Goal: Task Accomplishment & Management: Manage account settings

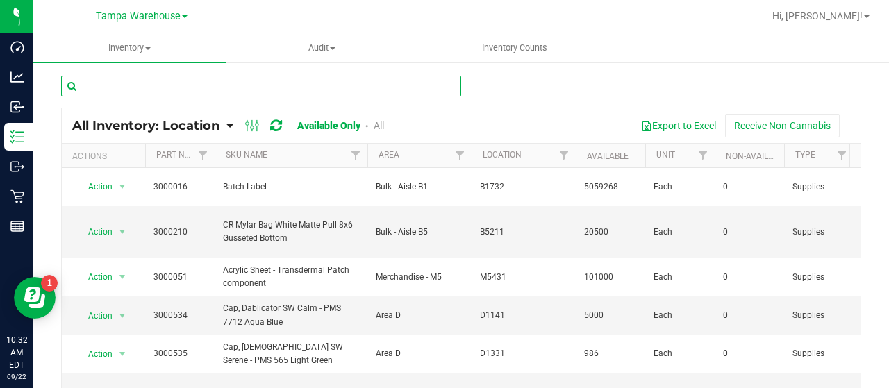
click at [233, 85] on input "text" at bounding box center [261, 86] width 400 height 21
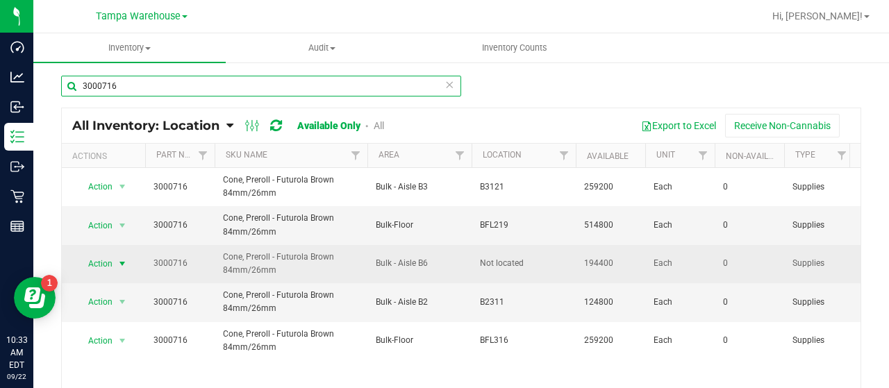
type input "3000716"
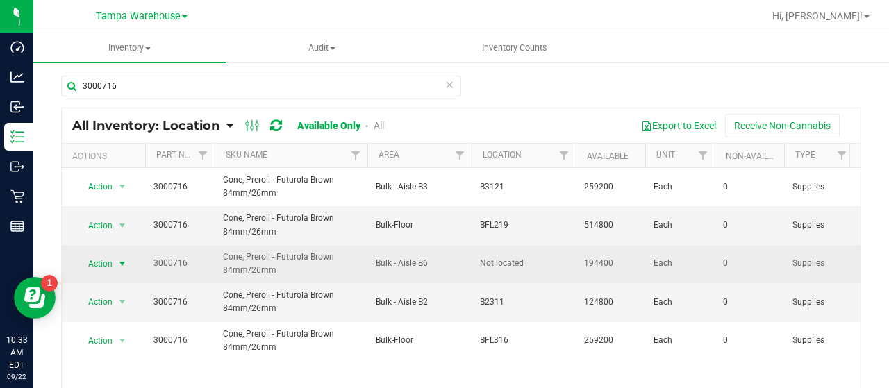
click at [105, 260] on span "Action" at bounding box center [94, 263] width 37 height 19
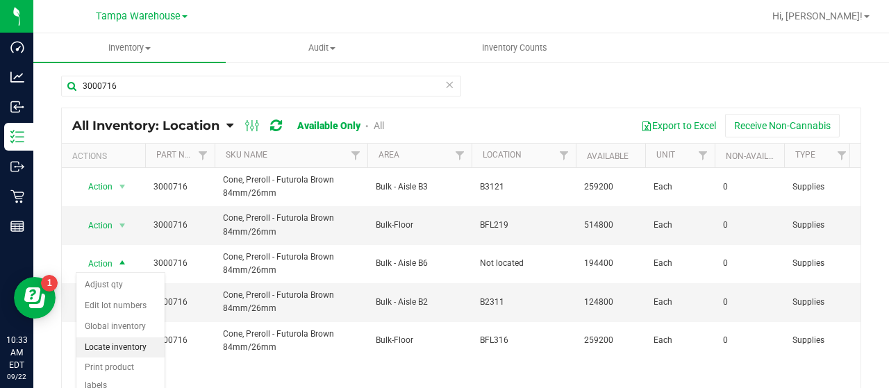
click at [126, 342] on li "Locate inventory" at bounding box center [120, 347] width 88 height 21
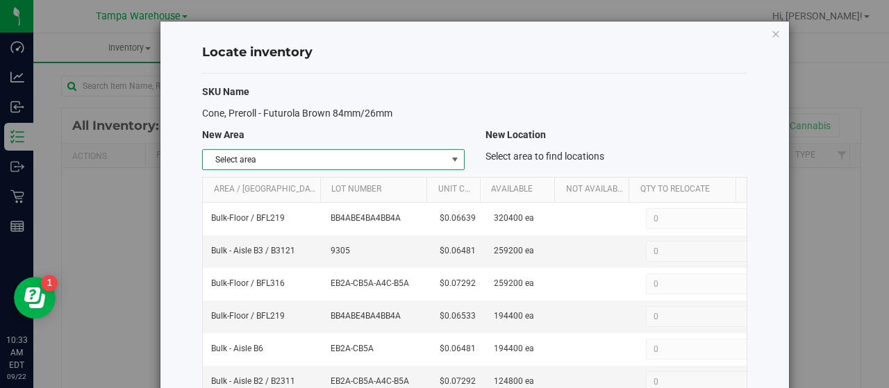
click at [439, 158] on span "Select area" at bounding box center [324, 159] width 243 height 19
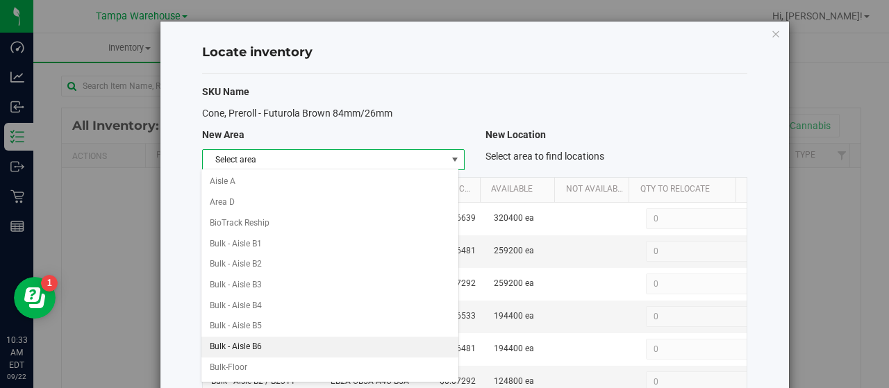
click at [301, 341] on li "Bulk - Aisle B6" at bounding box center [329, 347] width 257 height 21
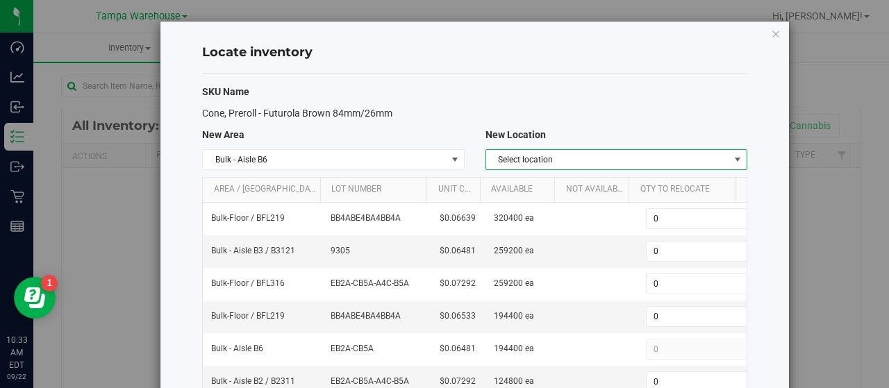
click at [669, 158] on span "Select location" at bounding box center [607, 159] width 243 height 19
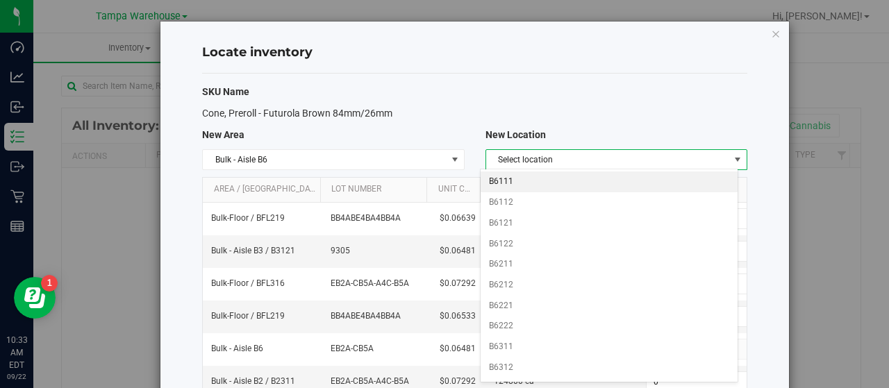
click at [535, 178] on li "B6111" at bounding box center [608, 181] width 257 height 21
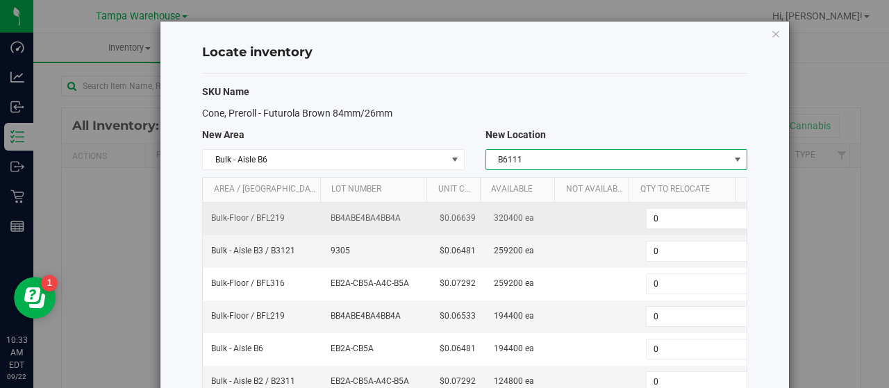
scroll to position [69, 0]
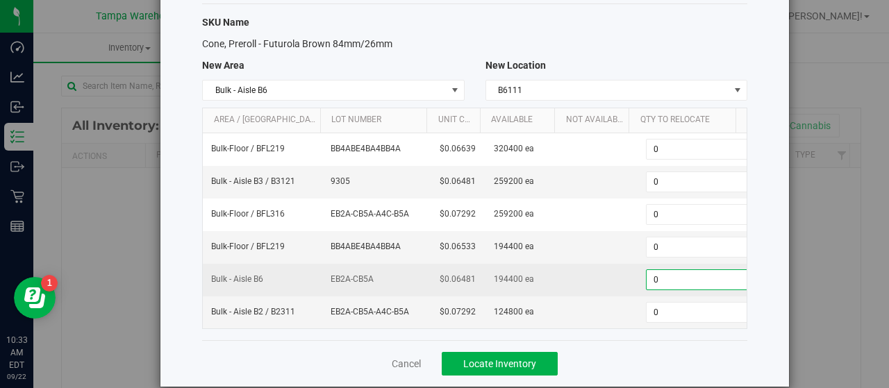
click at [672, 275] on span "0 0" at bounding box center [697, 279] width 103 height 21
type input "0194400"
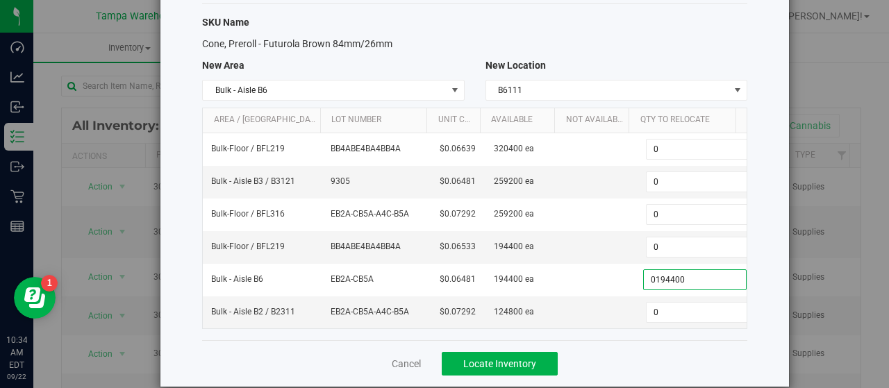
type input "194,400"
click at [666, 353] on div "Cancel Locate Inventory" at bounding box center [474, 363] width 545 height 47
click at [523, 358] on span "Locate Inventory" at bounding box center [499, 363] width 73 height 11
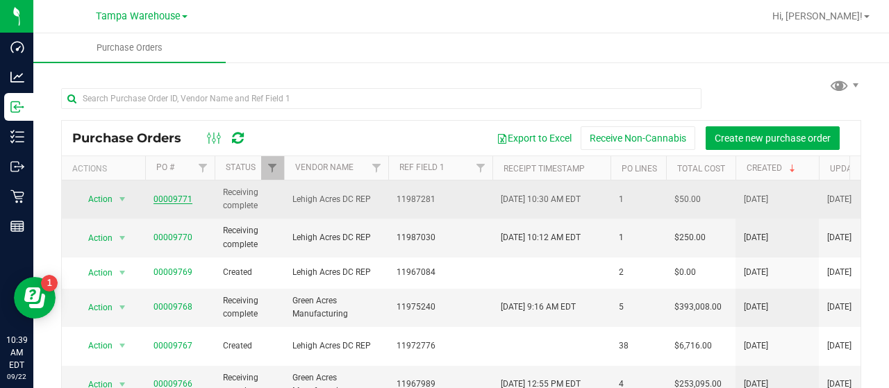
click at [175, 196] on link "00009771" at bounding box center [172, 199] width 39 height 10
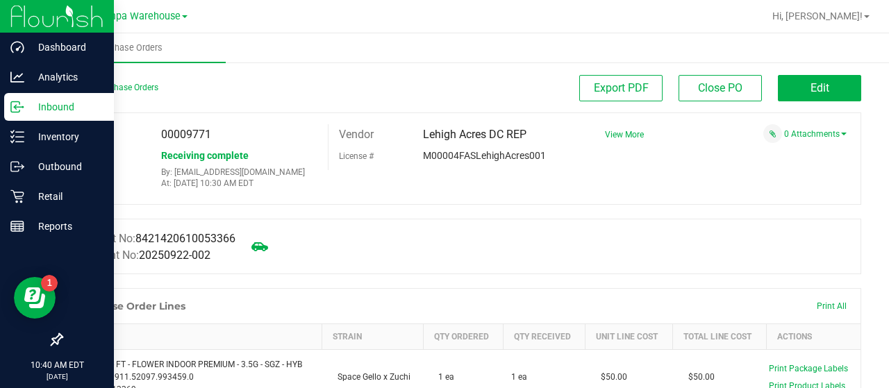
click at [54, 101] on p "Inbound" at bounding box center [65, 107] width 83 height 17
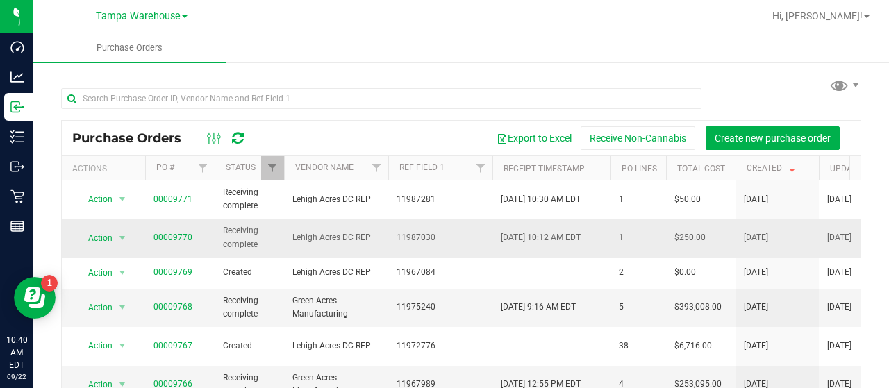
click at [174, 233] on link "00009770" at bounding box center [172, 238] width 39 height 10
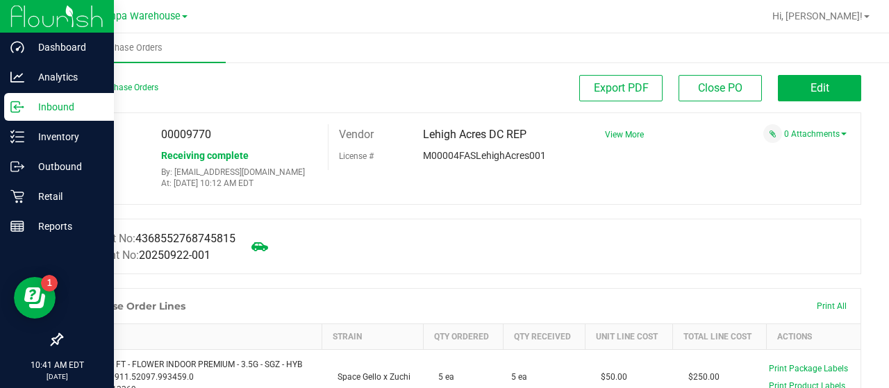
click at [53, 104] on p "Inbound" at bounding box center [65, 107] width 83 height 17
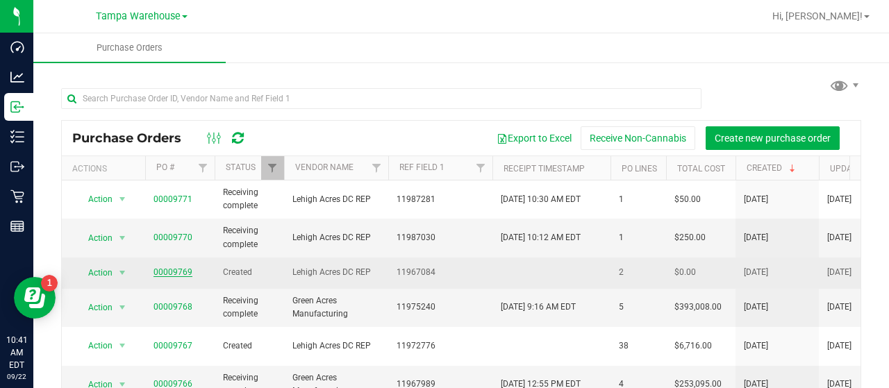
click at [167, 267] on link "00009769" at bounding box center [172, 272] width 39 height 10
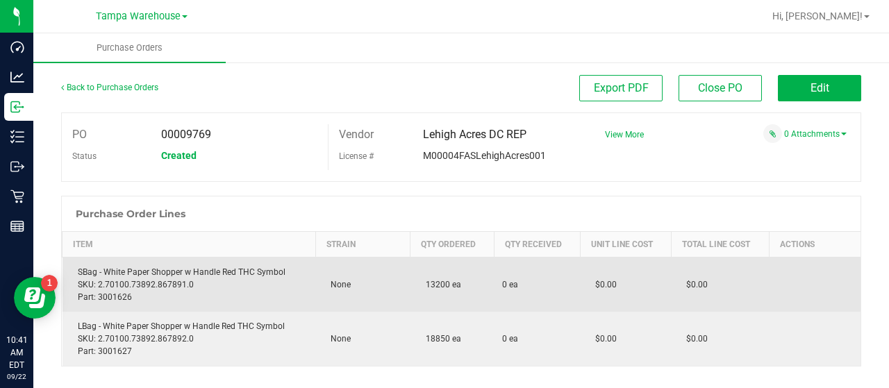
scroll to position [69, 0]
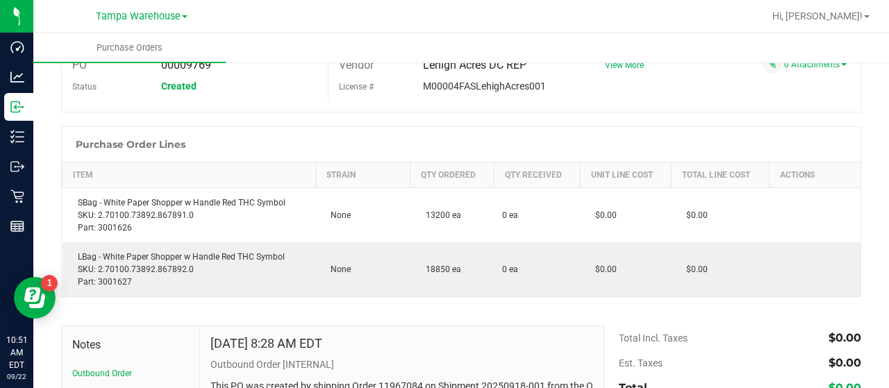
click at [737, 90] on div "PO 00009769 Status Created Vendor Lehigh Acres DC REP License # M00004FASLehigh…" at bounding box center [461, 77] width 800 height 69
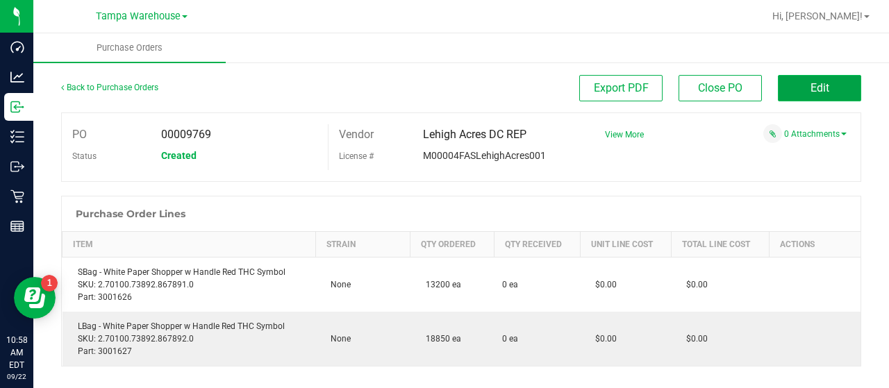
click at [780, 87] on button "Edit" at bounding box center [819, 88] width 83 height 26
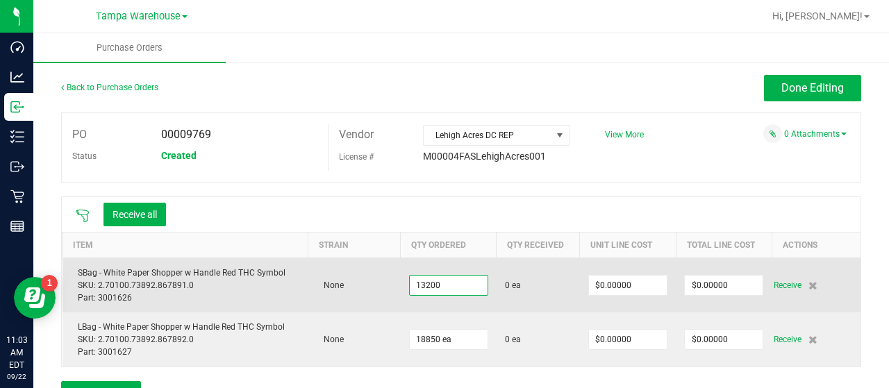
click at [460, 279] on input "13200" at bounding box center [449, 285] width 78 height 19
type input "14400 ea"
click at [543, 296] on td "0 ea" at bounding box center [537, 285] width 83 height 55
click at [628, 284] on input "0" at bounding box center [628, 285] width 78 height 19
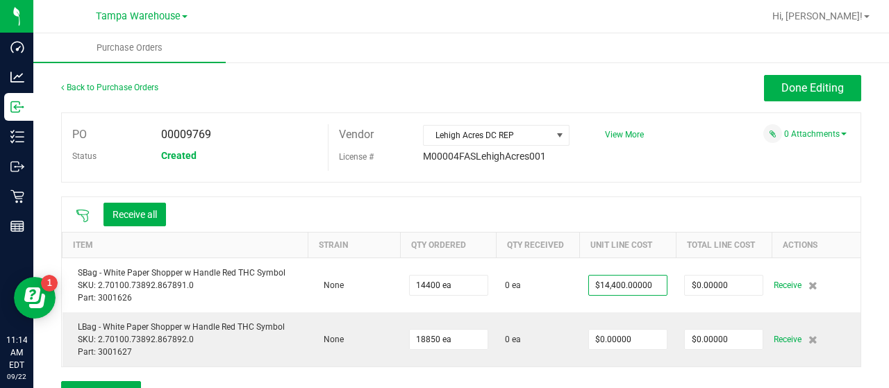
click at [703, 205] on body "Dashboard Analytics Inbound Inventory Outbound Retail Reports 11:14 AM EDT 09/2…" at bounding box center [444, 194] width 889 height 388
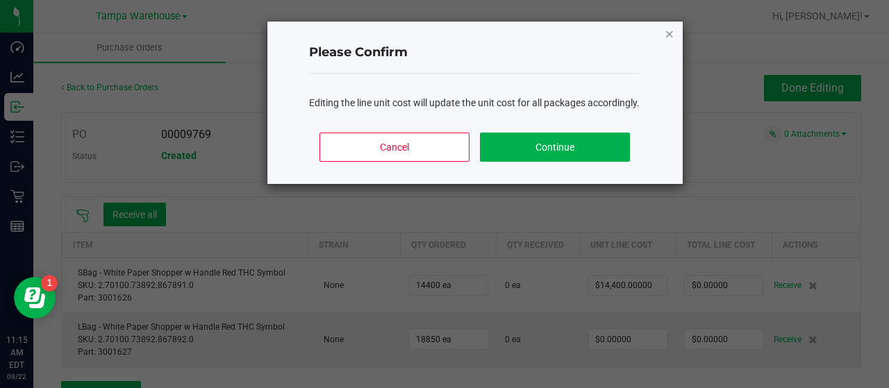
click at [669, 31] on icon "Close" at bounding box center [669, 33] width 10 height 17
type input "$0.00000"
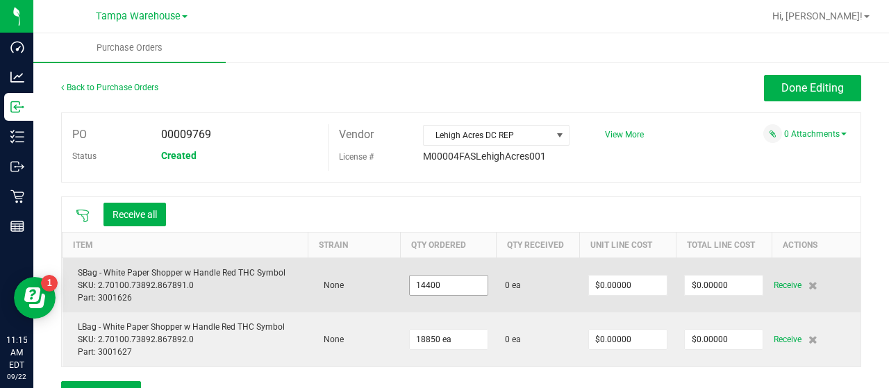
click at [463, 283] on input "14400" at bounding box center [449, 285] width 78 height 19
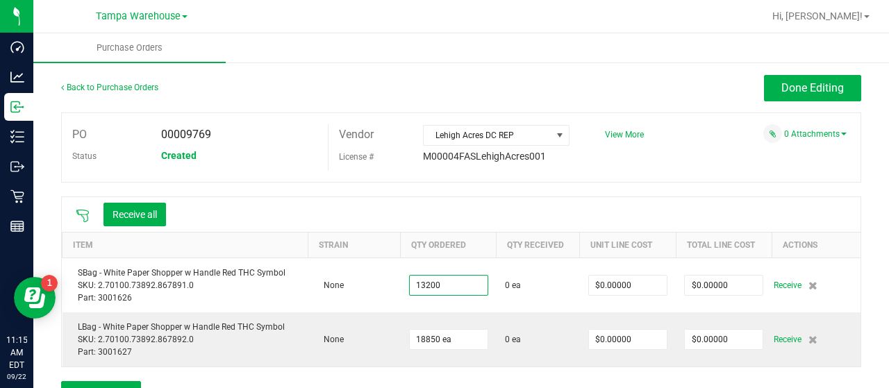
type input "13200 ea"
click at [601, 208] on div "Receive all" at bounding box center [461, 214] width 798 height 35
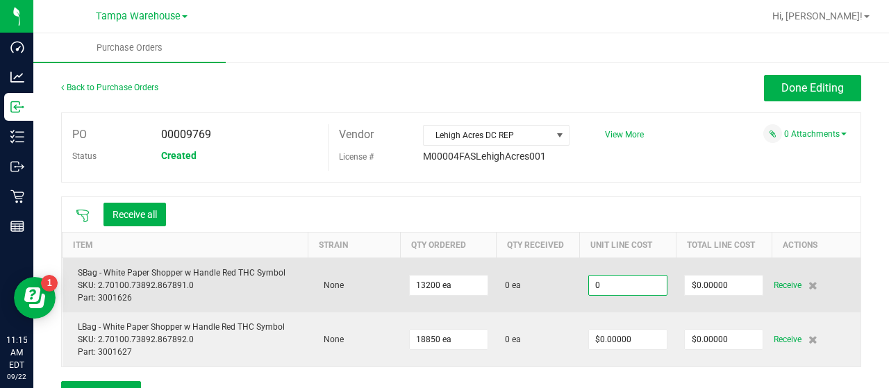
click at [636, 283] on input "0" at bounding box center [628, 285] width 78 height 19
type input "$14,400.00000"
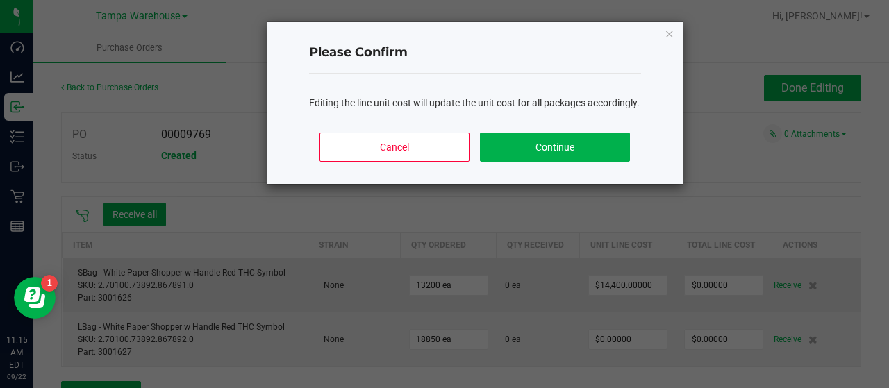
click at [543, 299] on body "Dashboard Analytics Inbound Inventory Outbound Retail Reports 11:15 AM EDT 09/2…" at bounding box center [444, 194] width 889 height 388
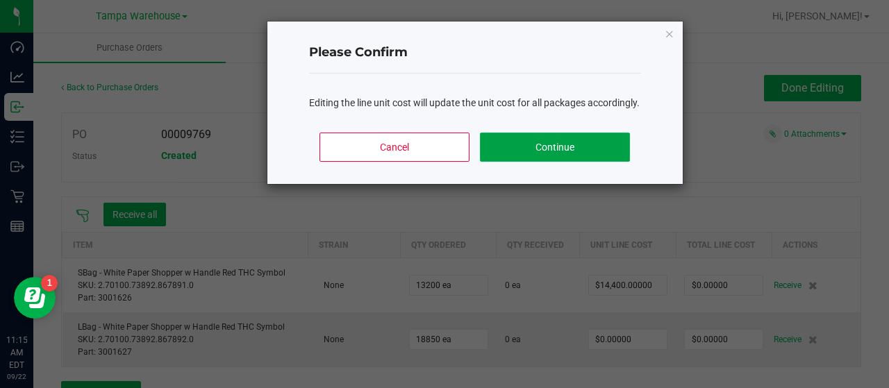
click at [605, 159] on button "Continue" at bounding box center [554, 147] width 149 height 29
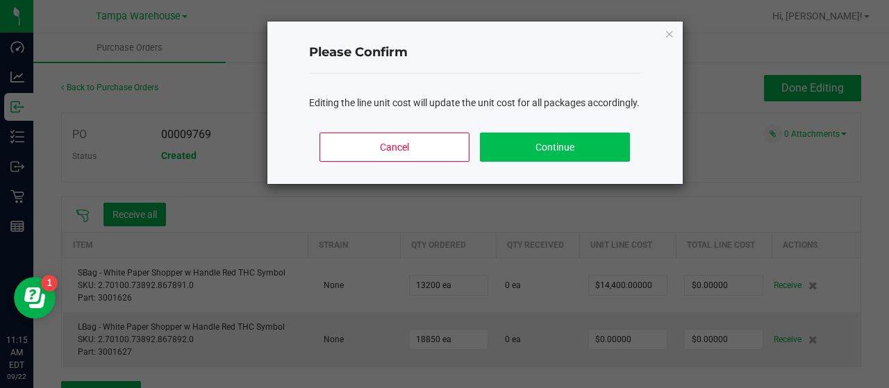
type input "13200"
type input "$190,080,000.00000"
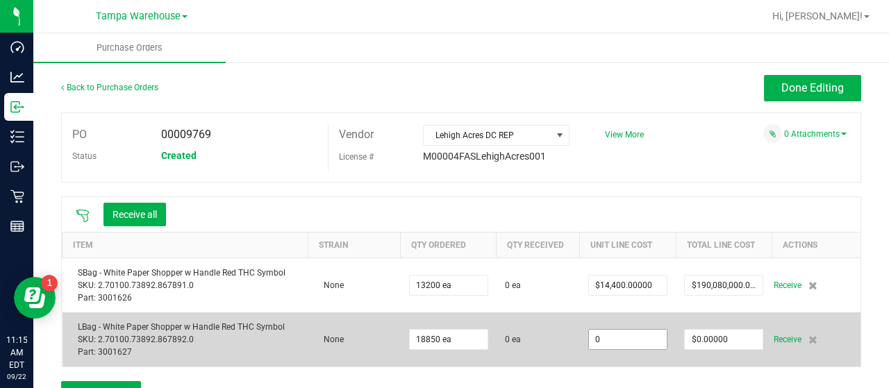
click at [629, 335] on input "0" at bounding box center [628, 339] width 78 height 19
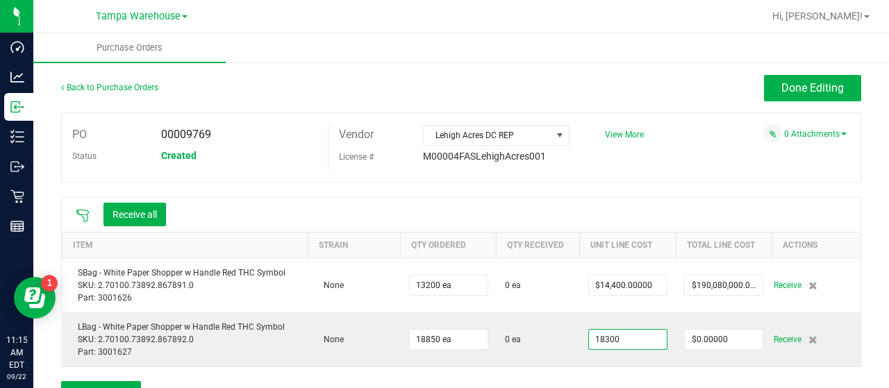
type input "$18,300.00000"
click at [665, 149] on body "Dashboard Analytics Inbound Inventory Outbound Retail Reports 11:15 AM EDT 09/2…" at bounding box center [444, 194] width 889 height 388
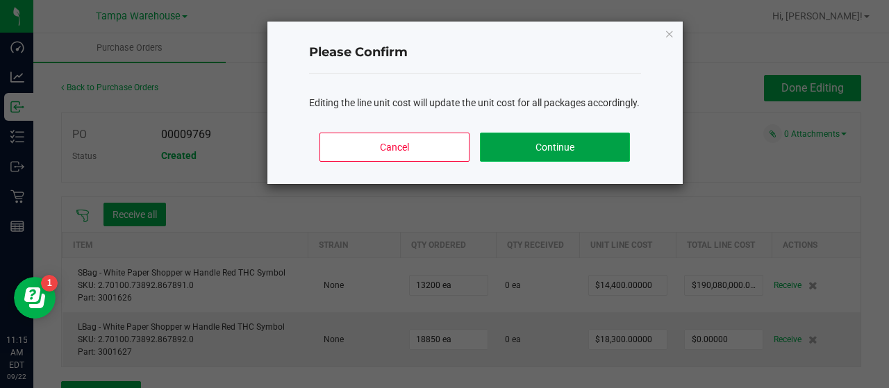
click at [610, 162] on button "Continue" at bounding box center [554, 147] width 149 height 29
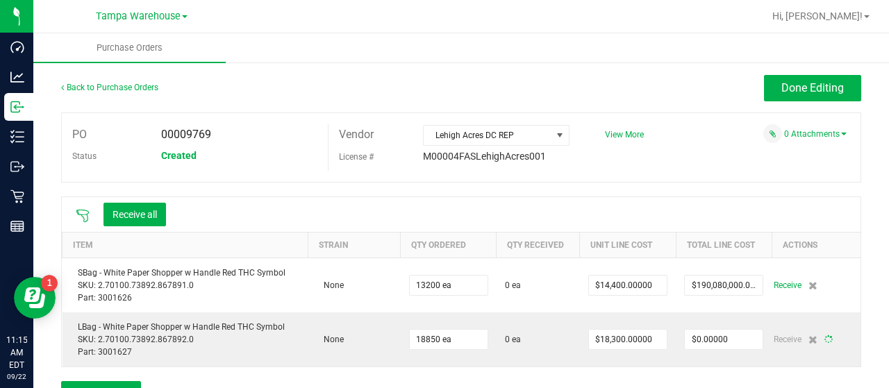
type input "18850"
type input "$344,955,000.00000"
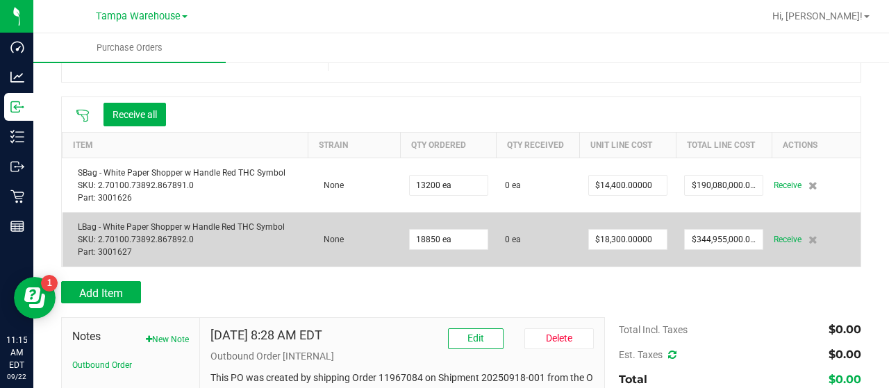
scroll to position [139, 0]
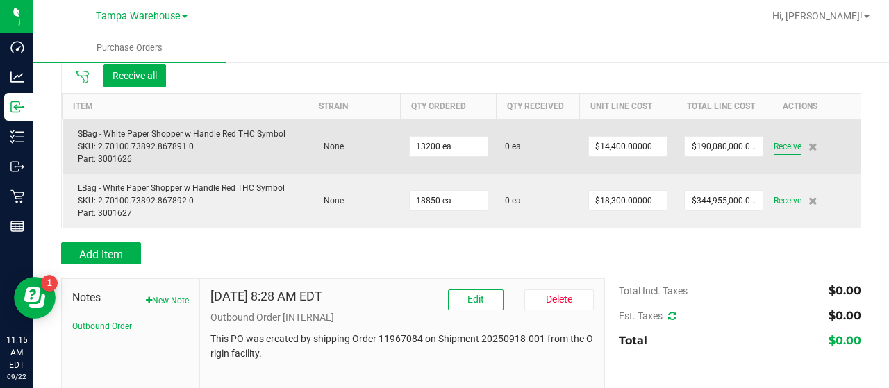
click at [778, 145] on span "Receive" at bounding box center [787, 146] width 28 height 17
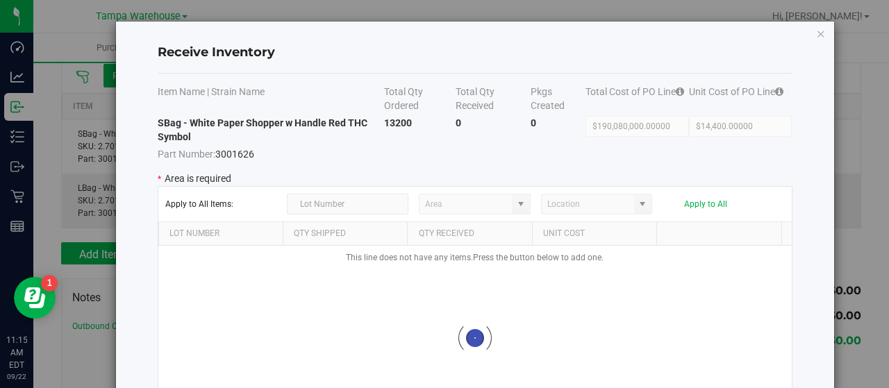
type input "State Pantry 1"
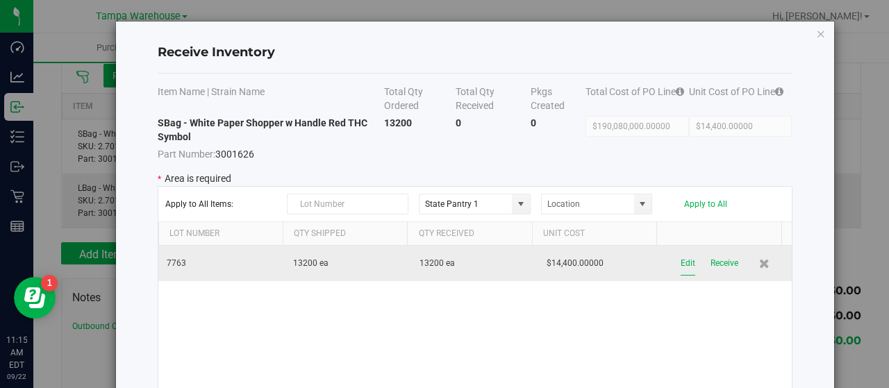
click at [680, 260] on button "Edit" at bounding box center [687, 263] width 15 height 24
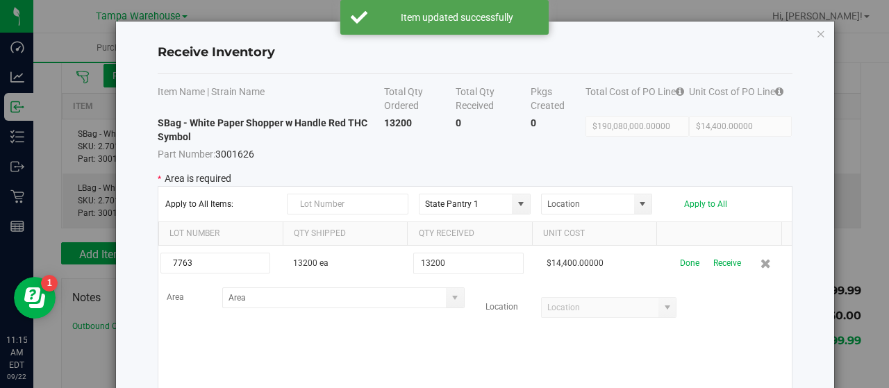
click at [449, 295] on span at bounding box center [454, 297] width 11 height 11
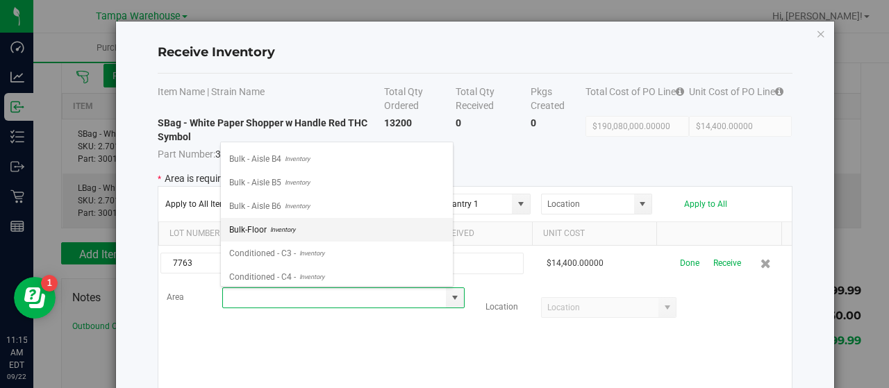
click at [308, 221] on li "Bulk-Floor Inventory" at bounding box center [337, 230] width 232 height 24
type input "Bulk-Floor"
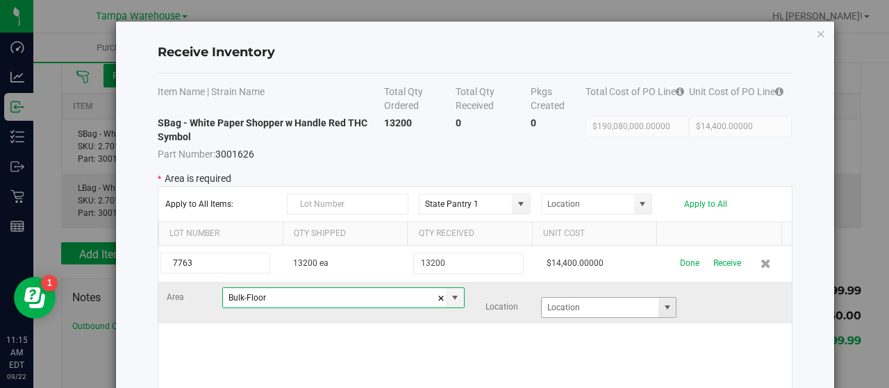
click at [662, 305] on span at bounding box center [667, 307] width 11 height 11
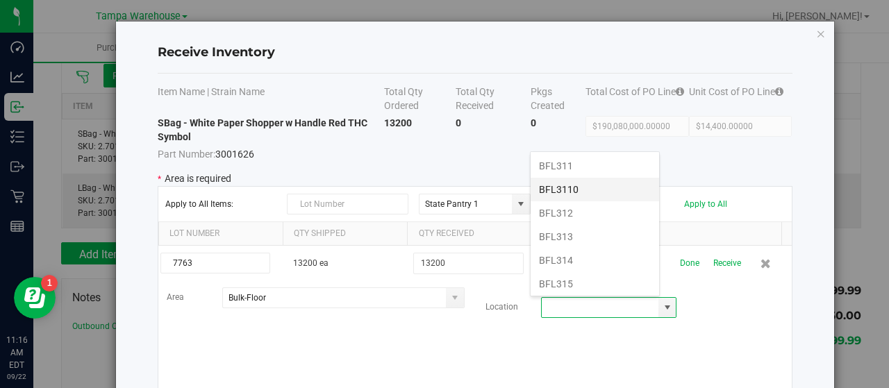
scroll to position [1295, 0]
click at [587, 251] on li "BFL317" at bounding box center [594, 263] width 128 height 24
type input "BFL317"
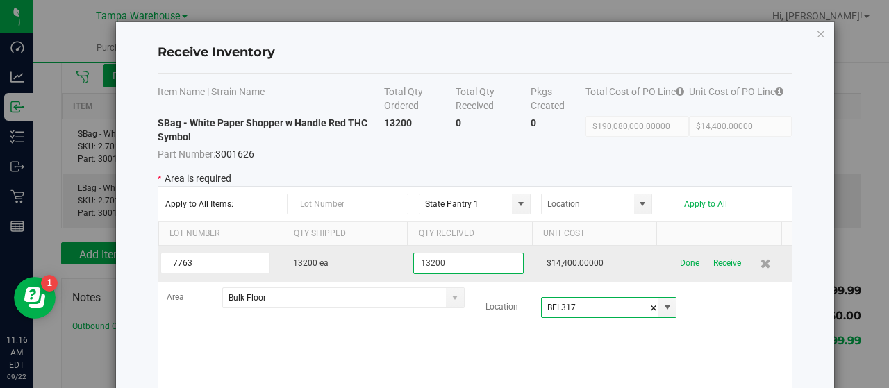
click at [473, 262] on input "13200" at bounding box center [468, 264] width 110 height 22
type input "1"
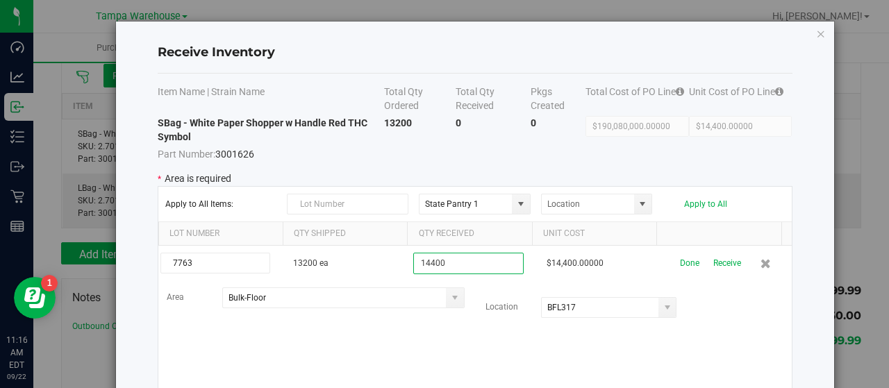
type input "14400"
click at [505, 337] on kendo-grid-list "7763 13200 ea 14400 $14,400.00000 Done Receive Area Bulk-Floor Location BFL317" at bounding box center [474, 338] width 633 height 185
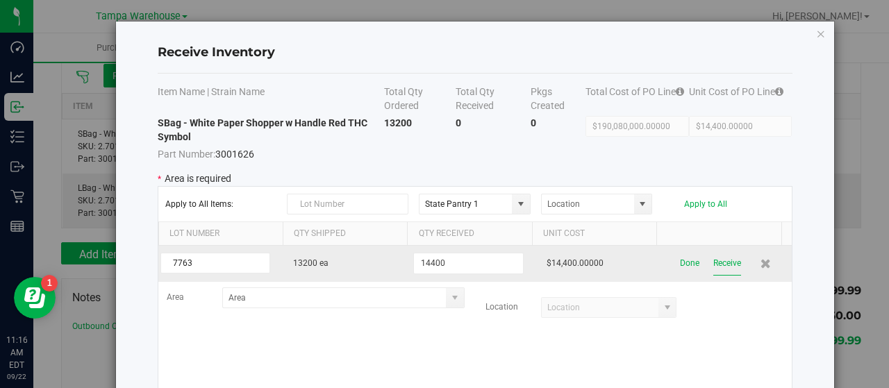
click at [714, 262] on button "Receive" at bounding box center [727, 263] width 28 height 24
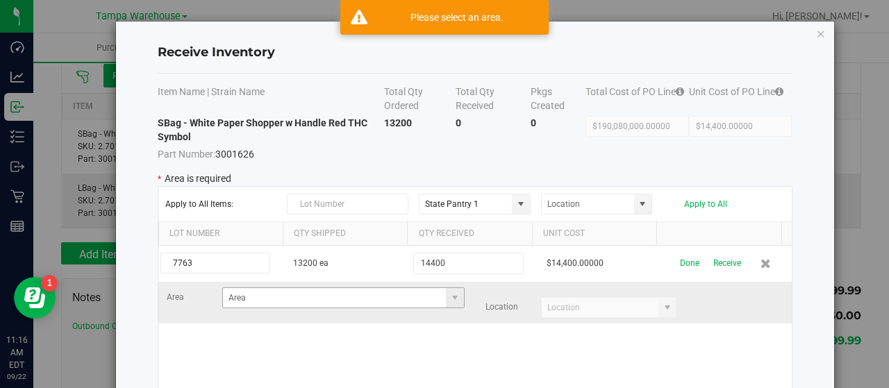
click at [453, 293] on span at bounding box center [454, 297] width 17 height 19
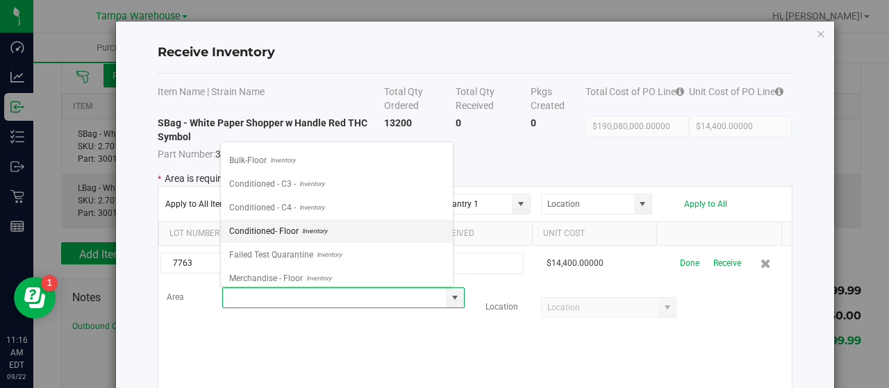
scroll to position [139, 0]
click at [288, 223] on span "Inventory" at bounding box center [281, 229] width 28 height 21
type input "Bulk-Floor"
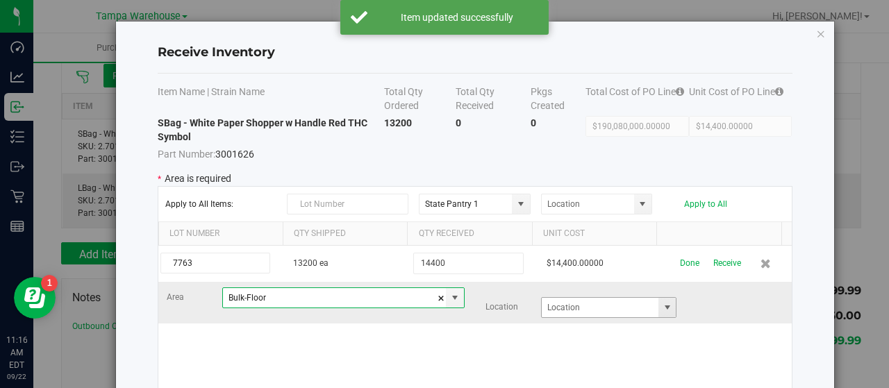
click at [662, 308] on span at bounding box center [667, 307] width 11 height 11
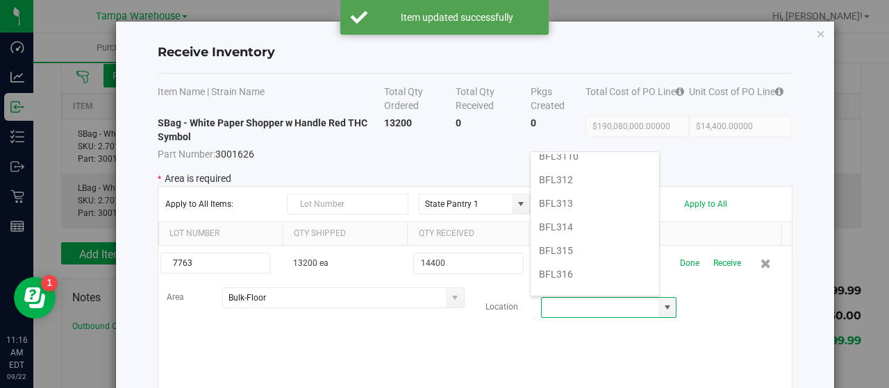
scroll to position [1250, 0]
click at [572, 297] on li "BFL317" at bounding box center [594, 309] width 128 height 24
type input "BFL317"
click at [483, 339] on div "7763 13200 ea 14400 $14,400.00000 Done Receive Area Bulk-Floor Location BFL317" at bounding box center [474, 338] width 633 height 185
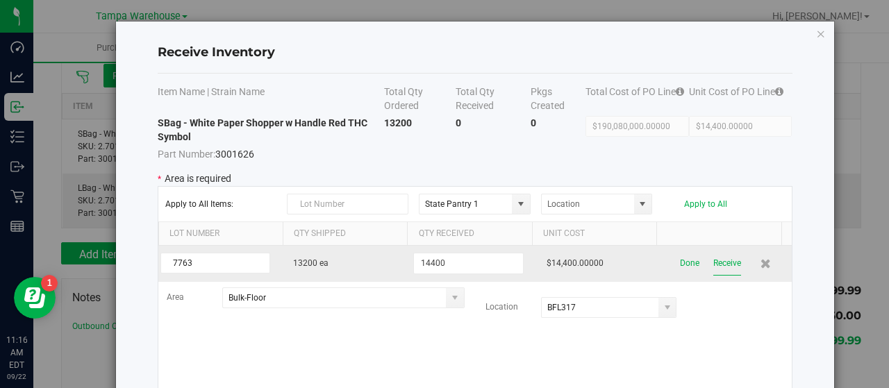
click at [713, 259] on button "Receive" at bounding box center [727, 263] width 28 height 24
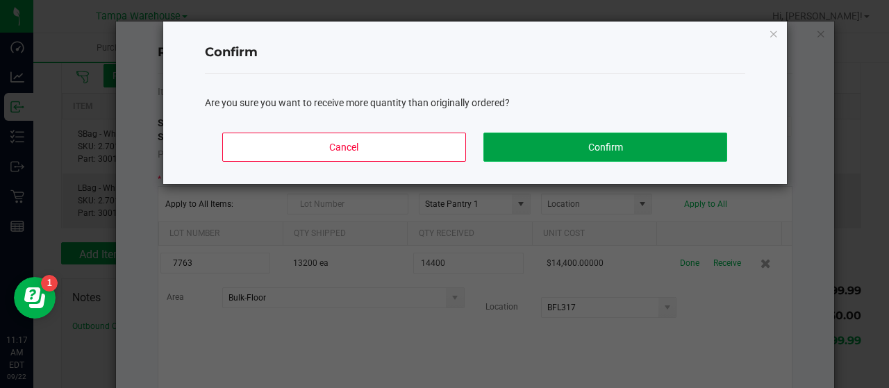
click at [696, 137] on button "Confirm" at bounding box center [604, 147] width 243 height 29
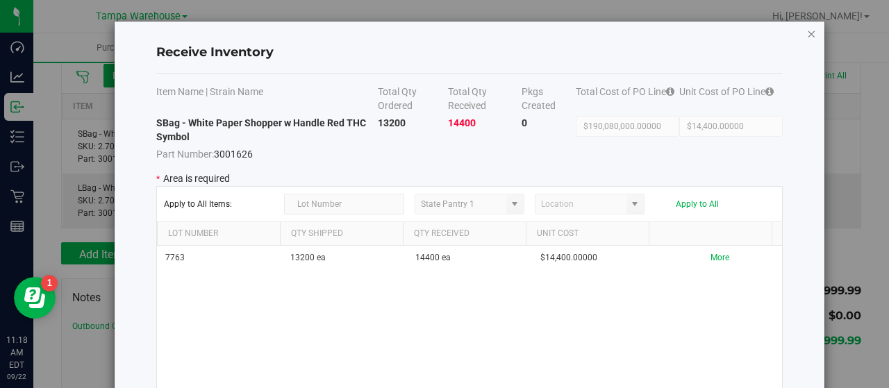
click at [812, 35] on icon "Close modal" at bounding box center [811, 33] width 10 height 17
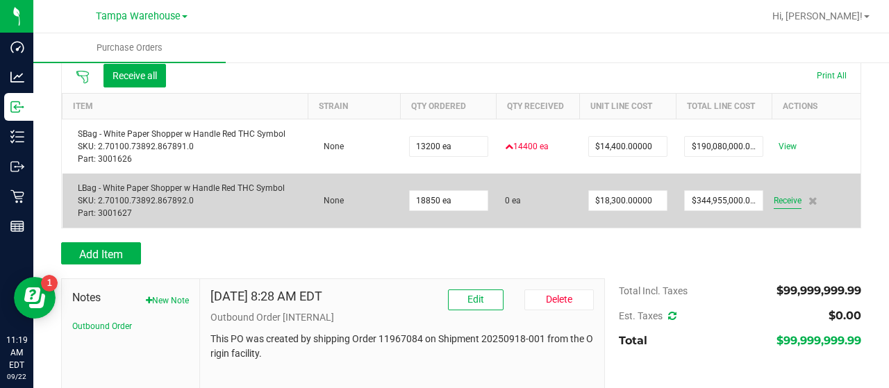
click at [779, 195] on span "Receive" at bounding box center [787, 200] width 28 height 17
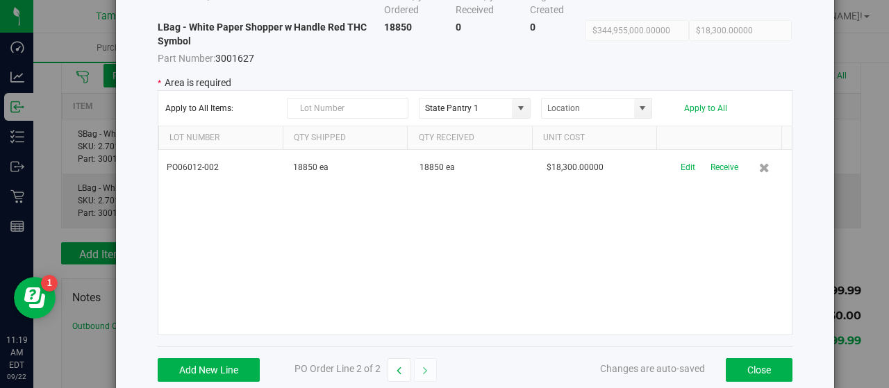
scroll to position [119, 0]
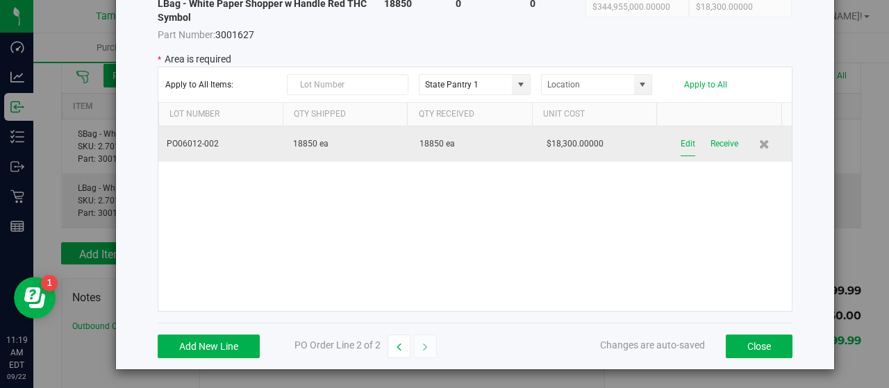
click at [680, 140] on button "Edit" at bounding box center [687, 144] width 15 height 24
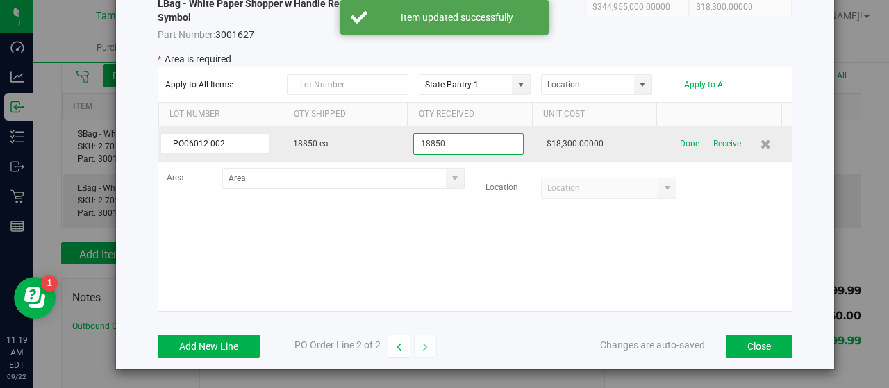
click at [492, 142] on input "18850" at bounding box center [468, 144] width 110 height 22
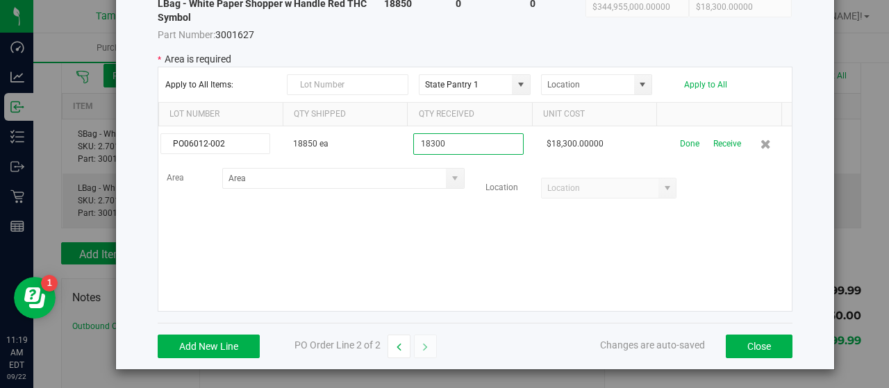
type input "18300"
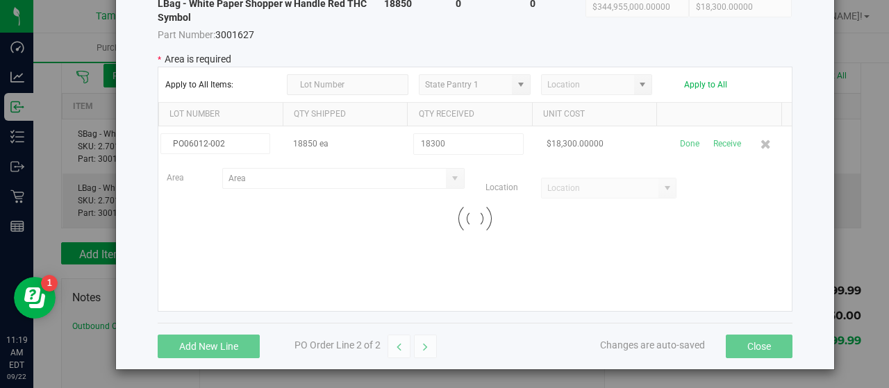
click at [448, 226] on kendo-grid-list "PO06012-002 18850 ea 18300 $18,300.00000 Done Receive Area Location Loading" at bounding box center [474, 218] width 633 height 185
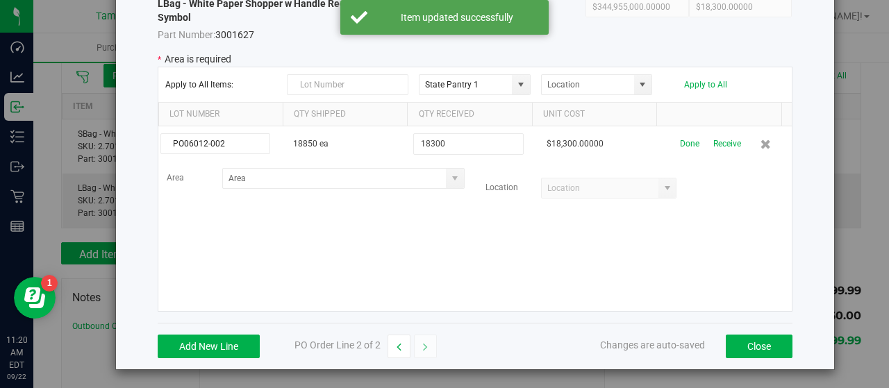
click at [449, 177] on span at bounding box center [454, 178] width 11 height 11
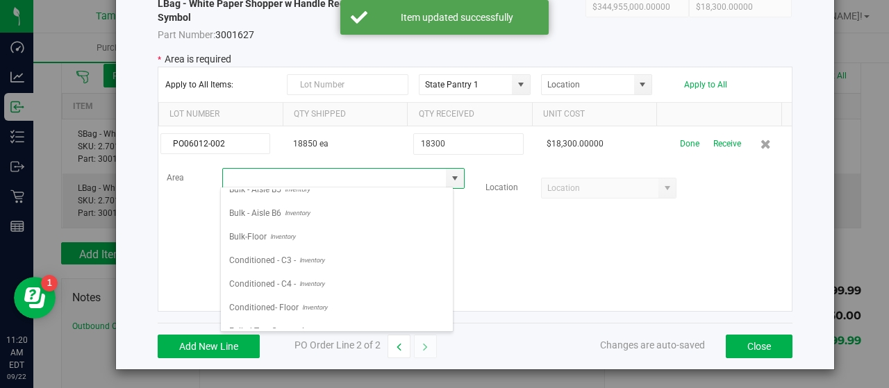
scroll to position [208, 0]
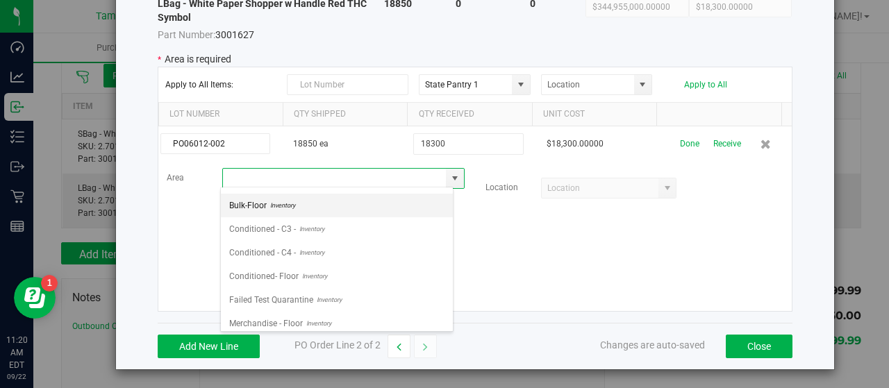
click at [322, 205] on li "Bulk-Floor Inventory" at bounding box center [337, 206] width 232 height 24
type input "Bulk-Floor"
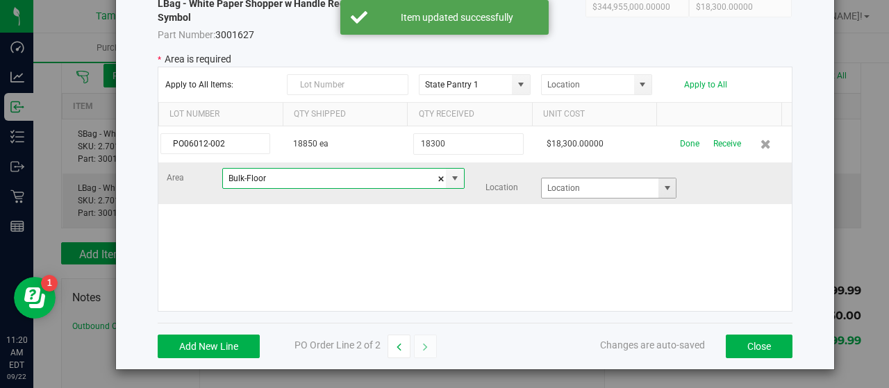
click at [662, 188] on span at bounding box center [667, 188] width 11 height 11
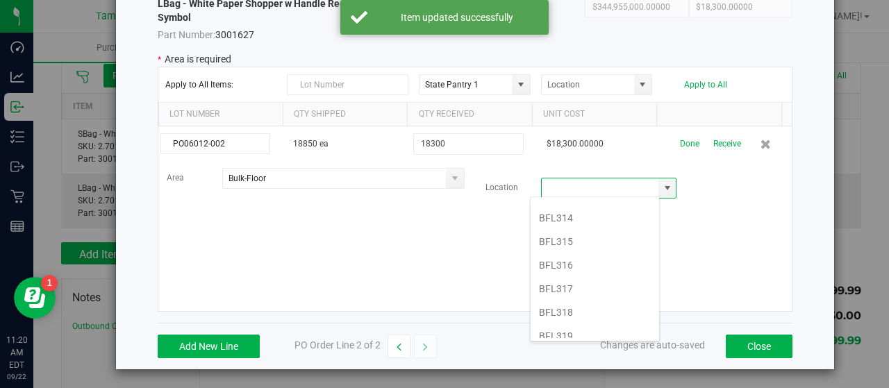
scroll to position [1319, 0]
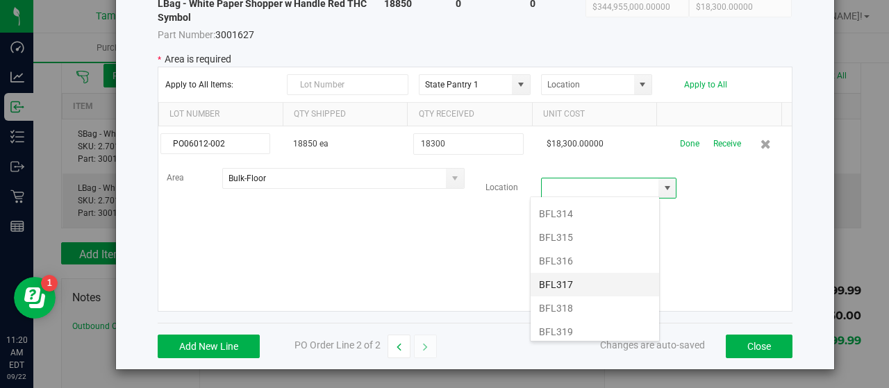
click at [587, 273] on li "BFL317" at bounding box center [594, 285] width 128 height 24
type input "BFL317"
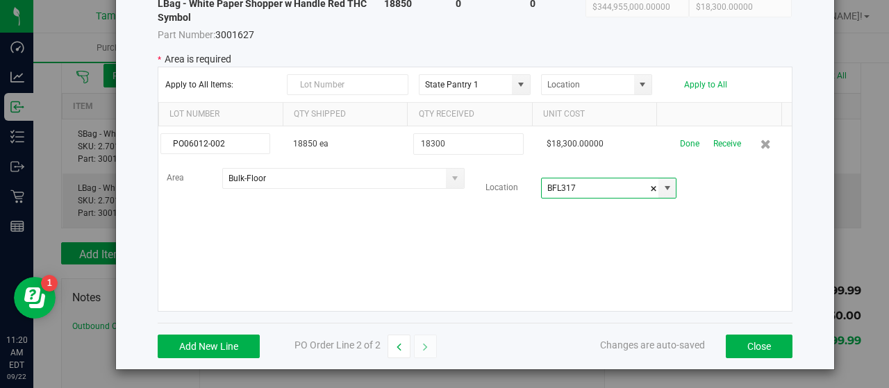
click at [378, 241] on div "PO06012-002 18850 ea 18300 $18,300.00000 Done Receive Area Bulk-Floor Location …" at bounding box center [474, 218] width 633 height 185
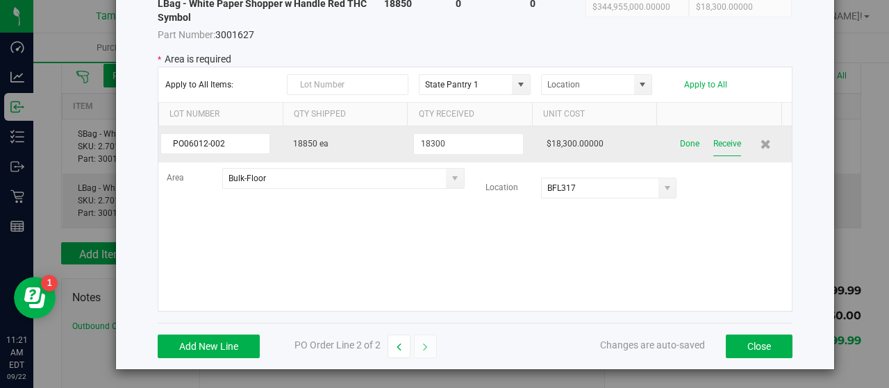
click at [715, 144] on button "Receive" at bounding box center [727, 144] width 28 height 24
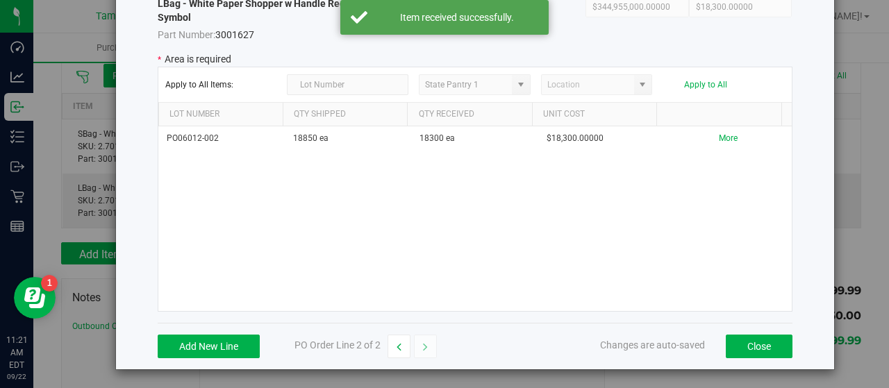
scroll to position [0, 0]
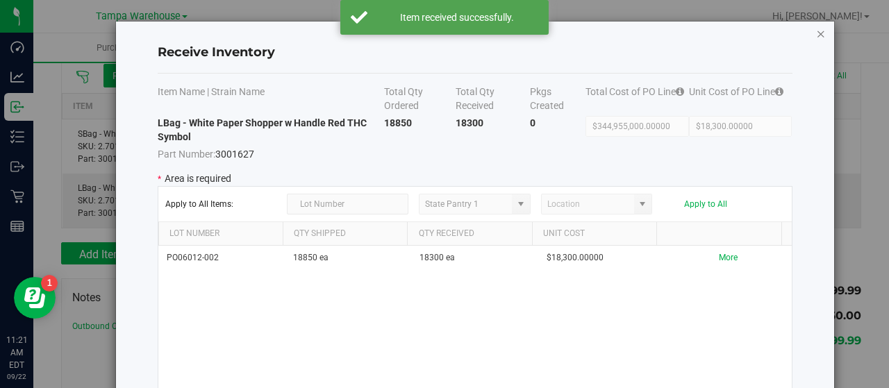
click at [816, 35] on icon "Close modal" at bounding box center [821, 33] width 10 height 17
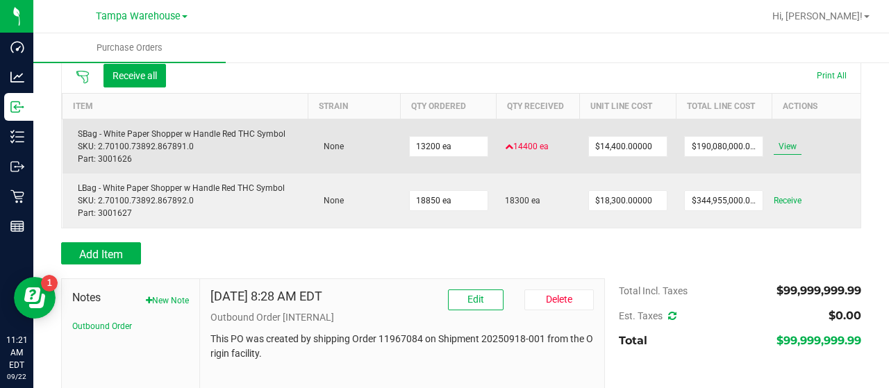
click at [779, 144] on span "View" at bounding box center [787, 146] width 28 height 17
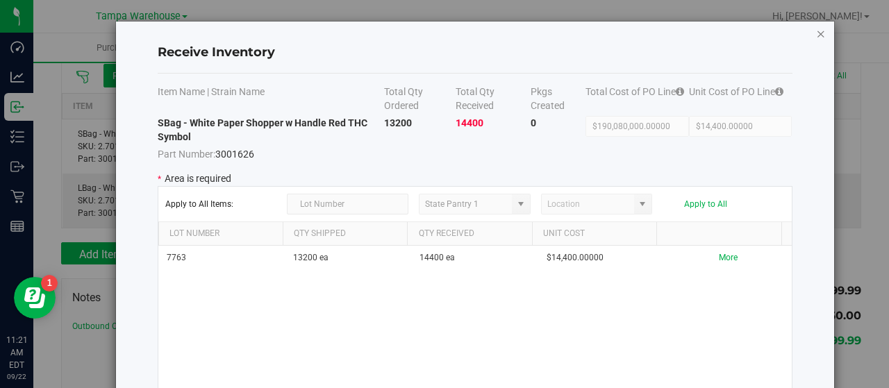
click at [816, 33] on icon "Close modal" at bounding box center [821, 33] width 10 height 17
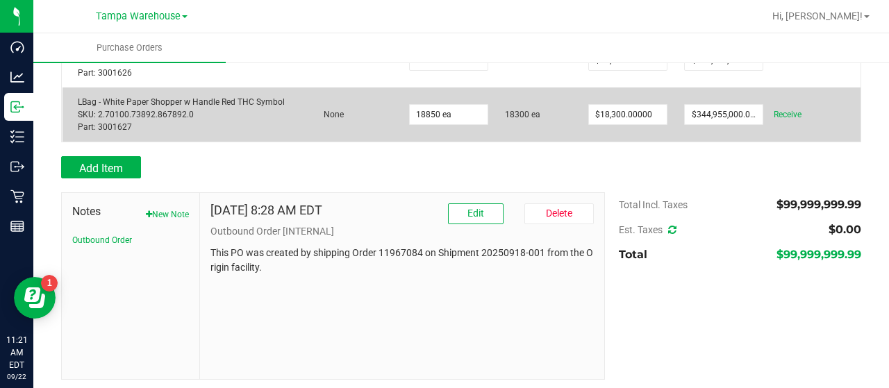
scroll to position [229, 0]
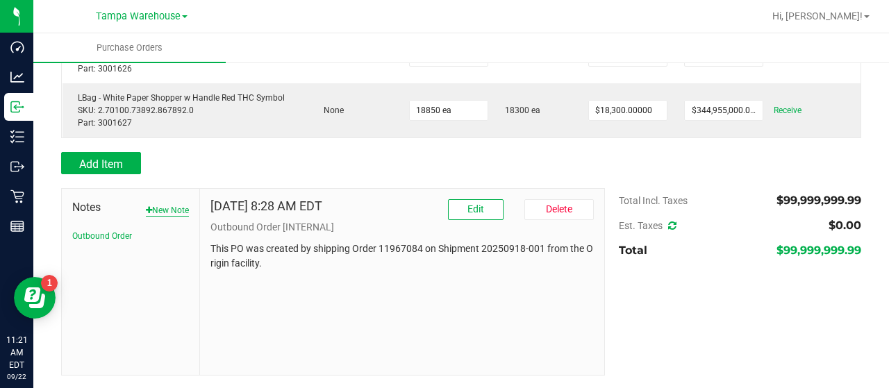
click at [172, 209] on button "New Note" at bounding box center [167, 210] width 43 height 12
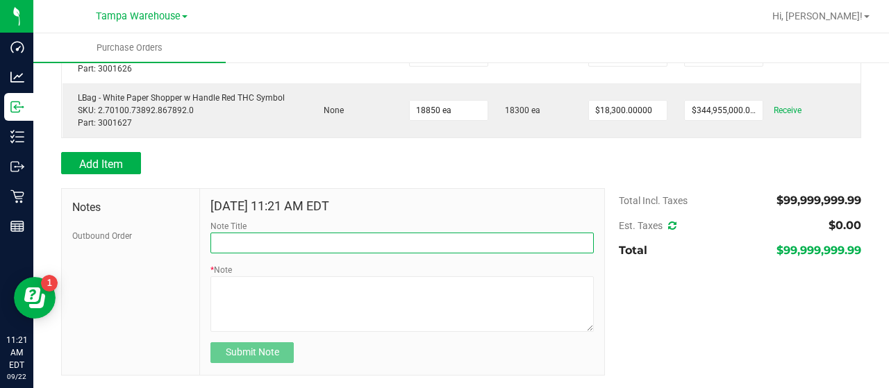
click at [294, 234] on input "Note Title" at bounding box center [401, 243] width 383 height 21
type input "s"
type input "SMALL/LARGE BAGS RECEIVING BACK FROM LHA DC"
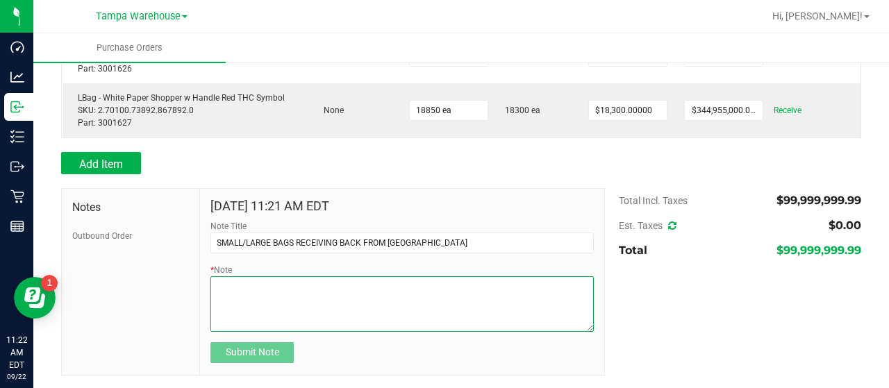
click at [369, 283] on textarea "* Note" at bounding box center [401, 304] width 383 height 56
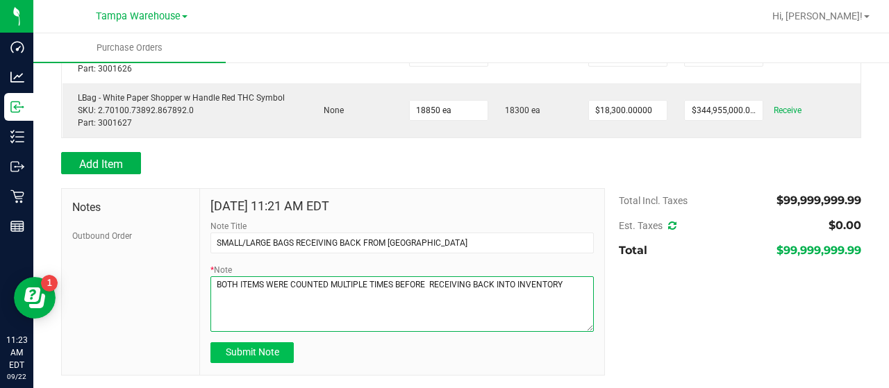
type textarea "BOTH ITEMS WERE COUNTED MULTIPLE TIMES BEFORE RECEIVING BACK INTO INVENTORY"
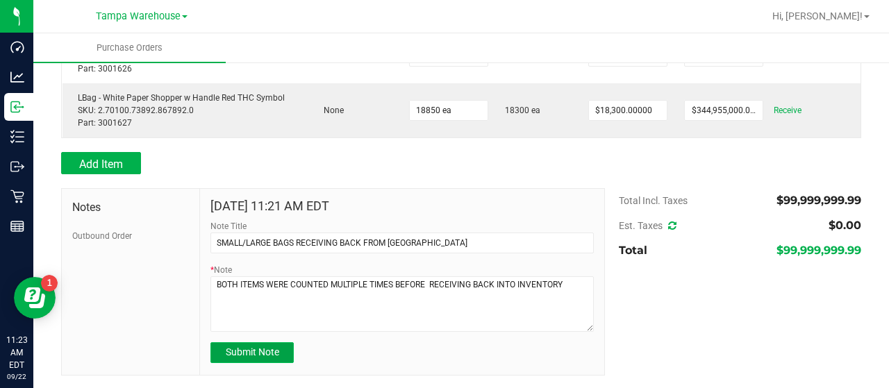
click at [265, 348] on span "Submit Note" at bounding box center [252, 351] width 53 height 11
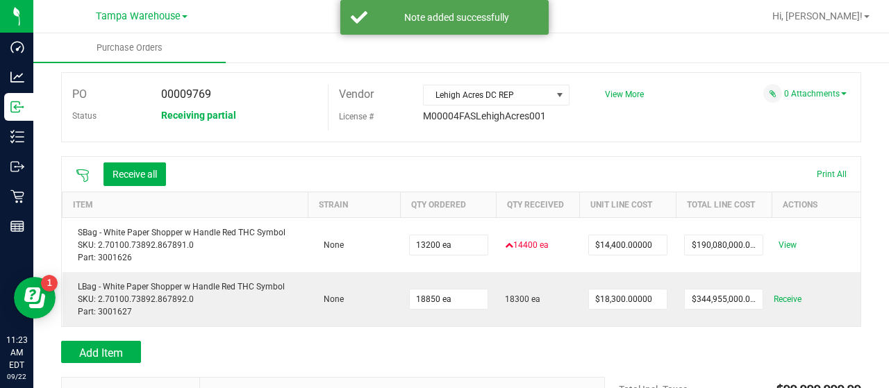
scroll to position [0, 0]
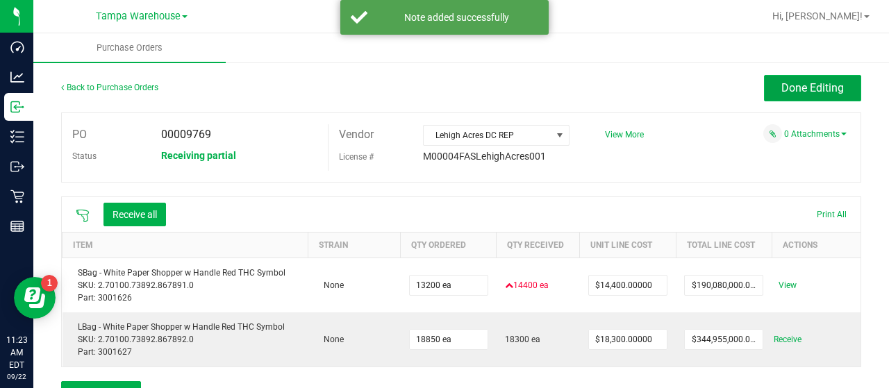
click at [781, 83] on span "Done Editing" at bounding box center [812, 87] width 62 height 13
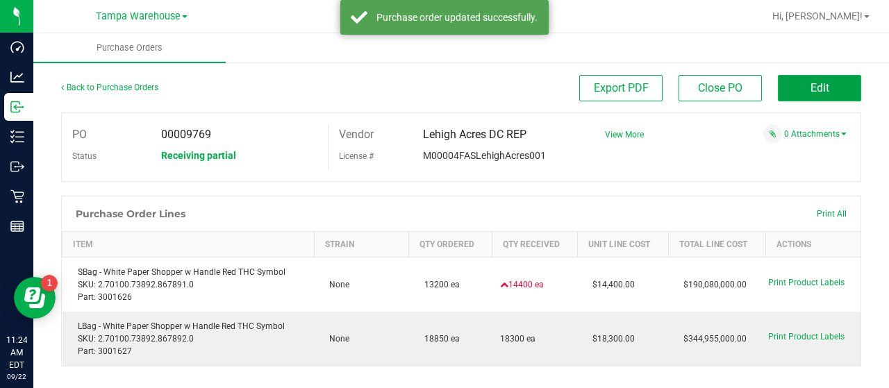
click at [810, 84] on span "Edit" at bounding box center [819, 87] width 19 height 13
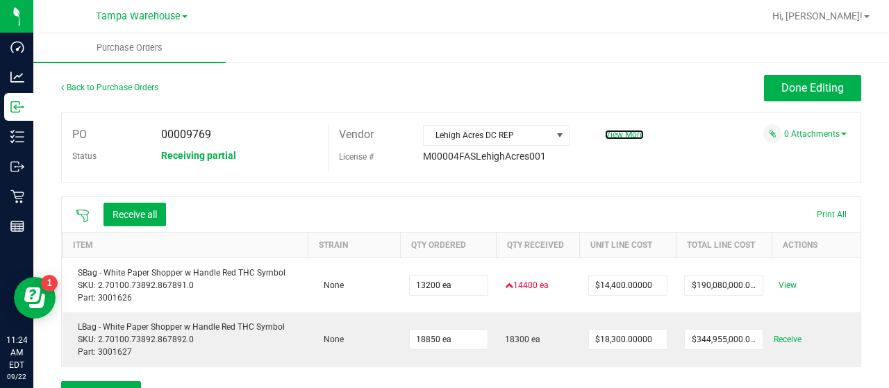
click at [626, 133] on span "View More" at bounding box center [624, 135] width 39 height 10
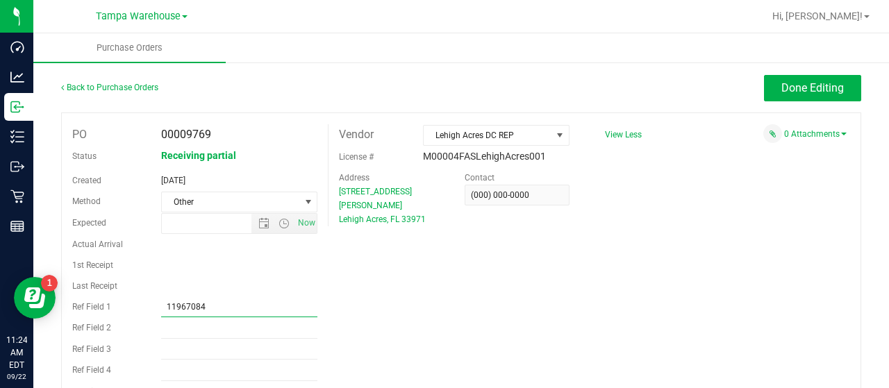
click at [235, 306] on input "11967084" at bounding box center [239, 306] width 157 height 21
type input "1"
type input "RECEIVED BACK FROM LHA DC"
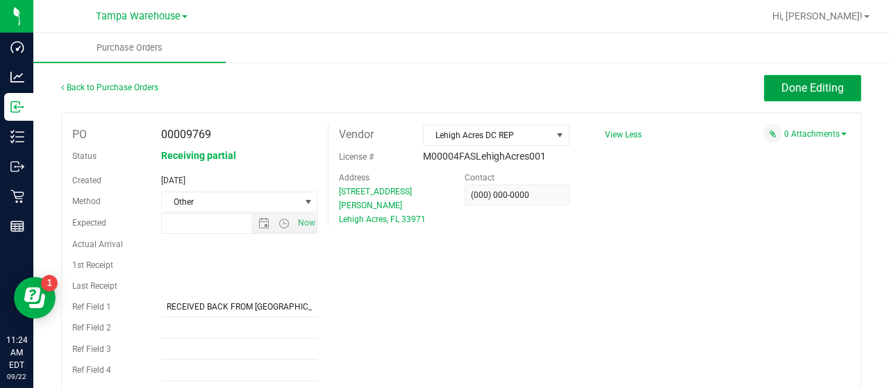
click at [764, 83] on button "Done Editing" at bounding box center [812, 88] width 97 height 26
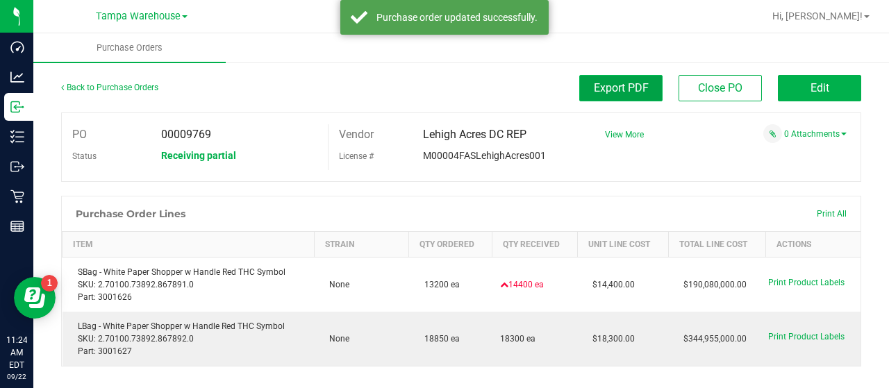
click at [594, 85] on span "Export PDF" at bounding box center [621, 87] width 55 height 13
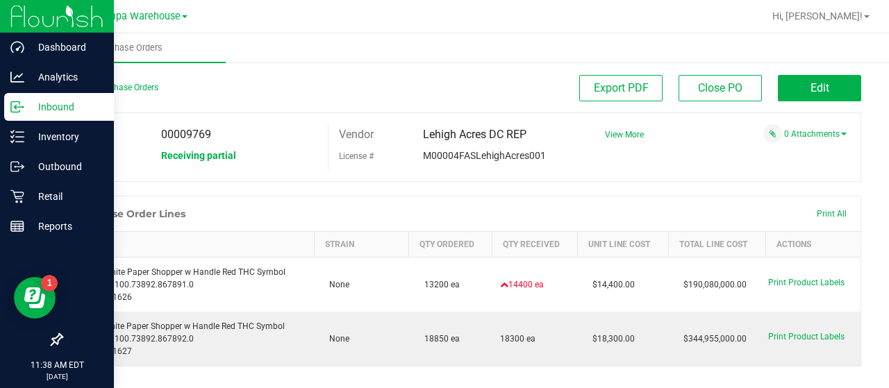
click at [48, 104] on p "Inbound" at bounding box center [65, 107] width 83 height 17
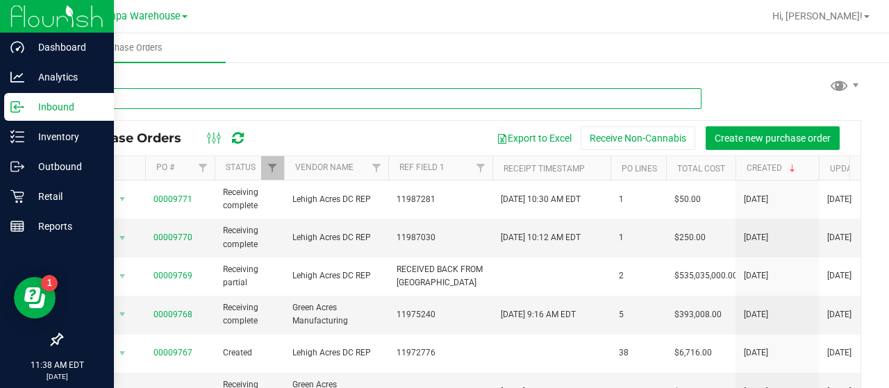
click at [279, 100] on input "text" at bounding box center [381, 98] width 640 height 21
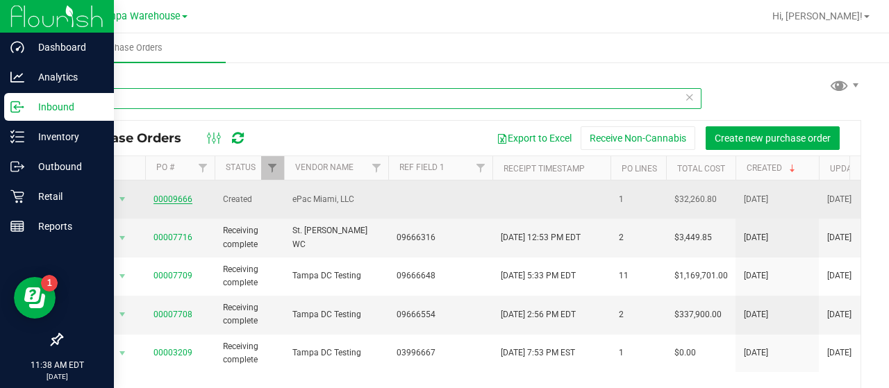
type input "9666"
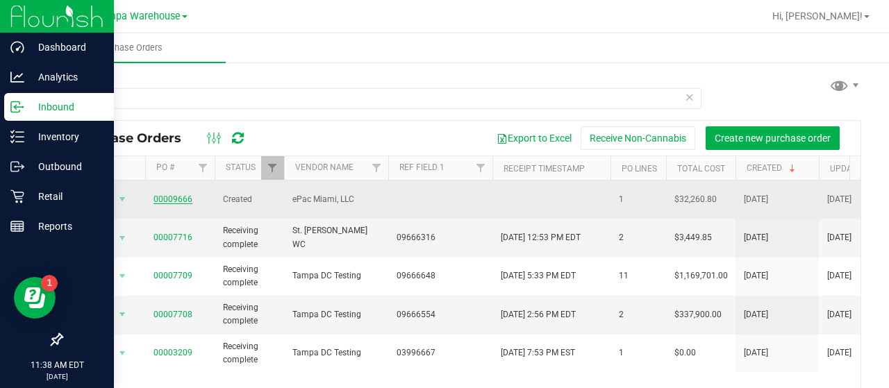
click at [169, 195] on link "00009666" at bounding box center [172, 199] width 39 height 10
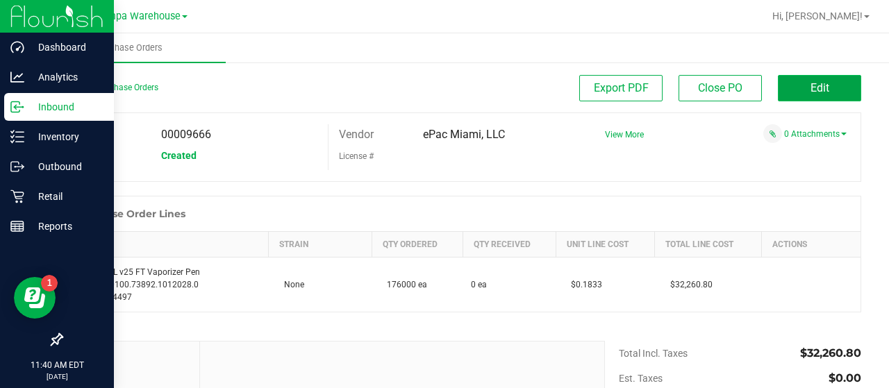
click at [780, 85] on button "Edit" at bounding box center [819, 88] width 83 height 26
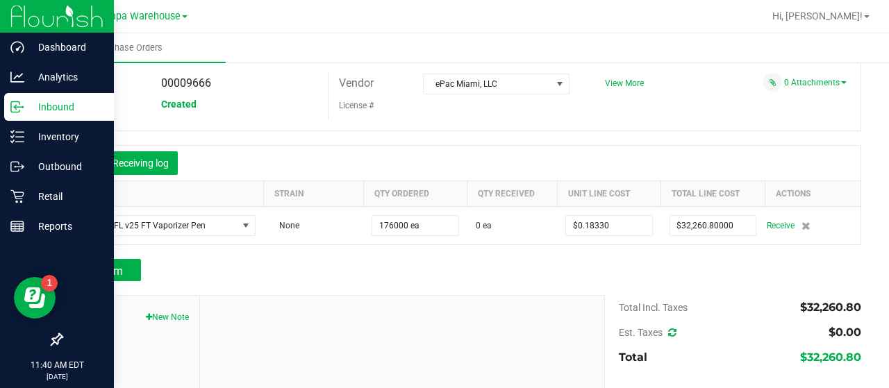
scroll to position [139, 0]
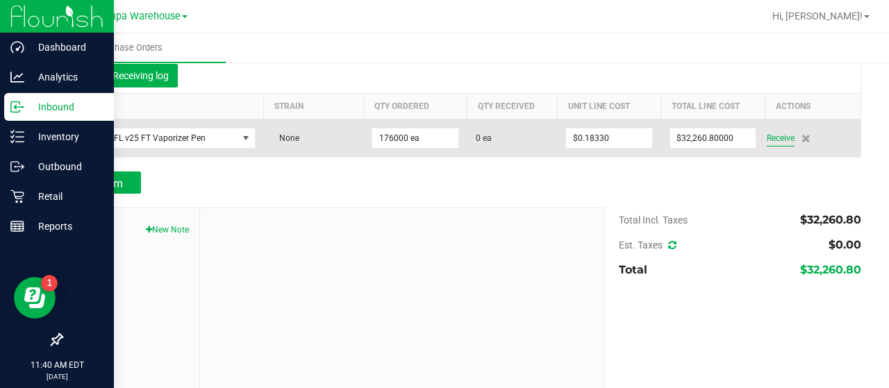
click at [773, 135] on span "Receive" at bounding box center [780, 138] width 28 height 17
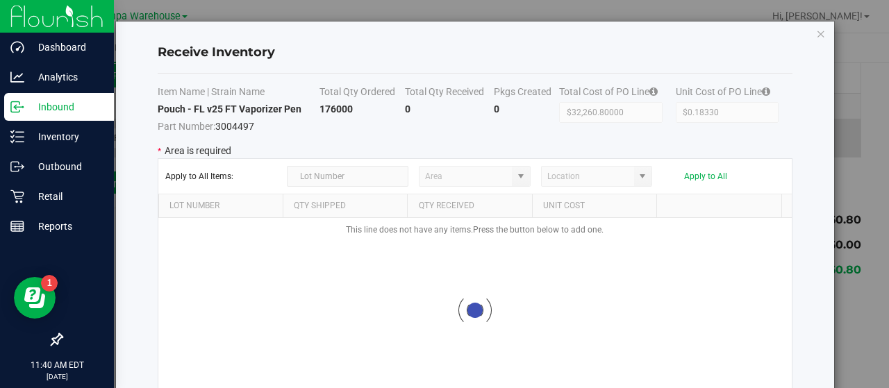
type input "State Pantry 1"
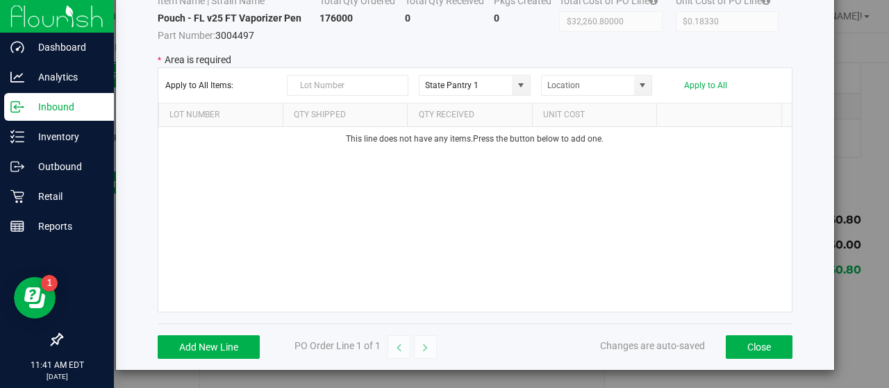
scroll to position [92, 0]
click at [226, 342] on button "Add New Line" at bounding box center [209, 347] width 102 height 24
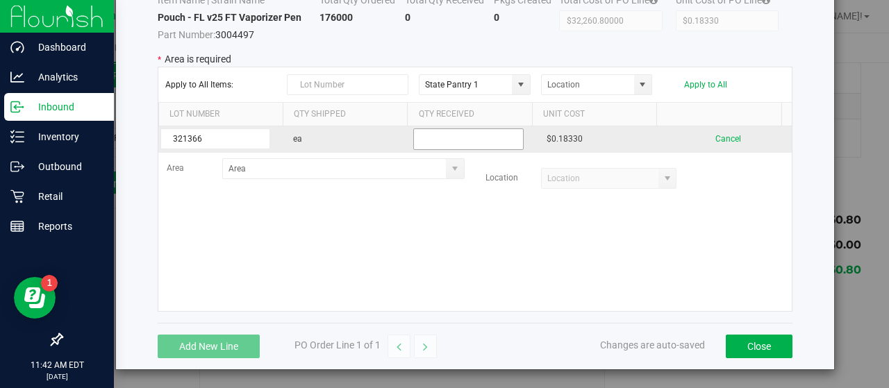
type input "321366"
click at [485, 137] on input "text" at bounding box center [468, 139] width 110 height 22
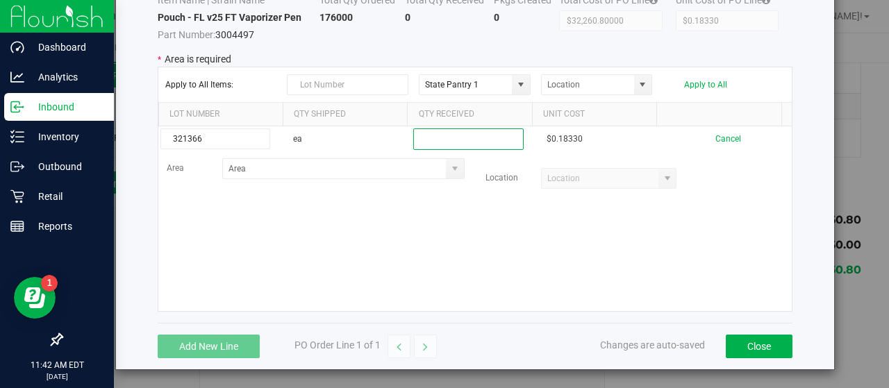
scroll to position [22, 0]
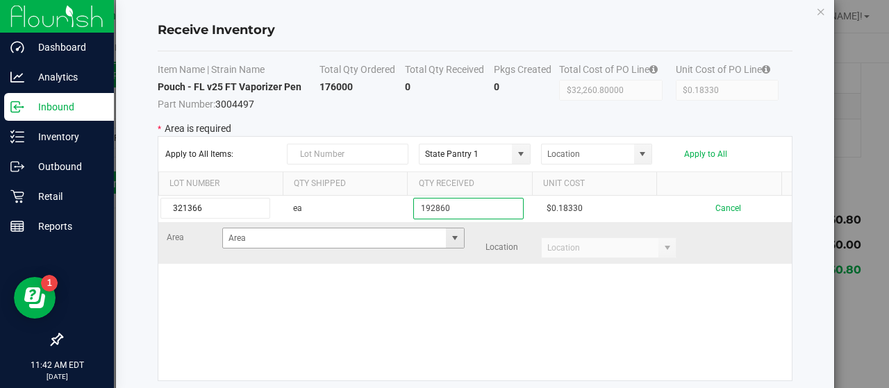
click at [449, 233] on span at bounding box center [454, 238] width 11 height 11
type input "192860"
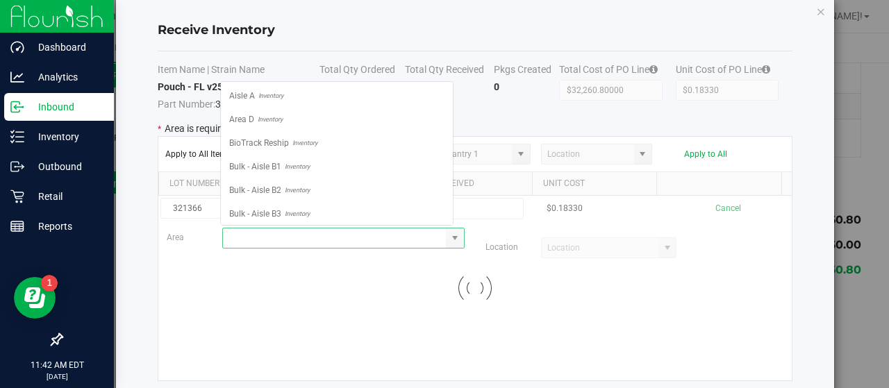
scroll to position [20, 233]
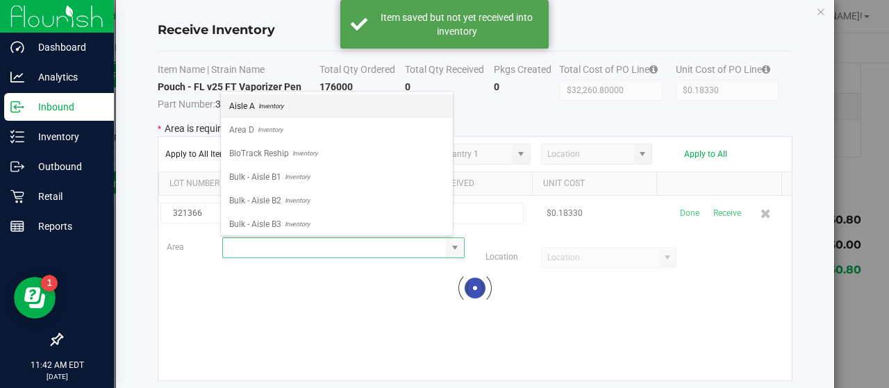
click at [308, 105] on li "Aisle A Inventory" at bounding box center [337, 106] width 232 height 24
type input "Aisle A"
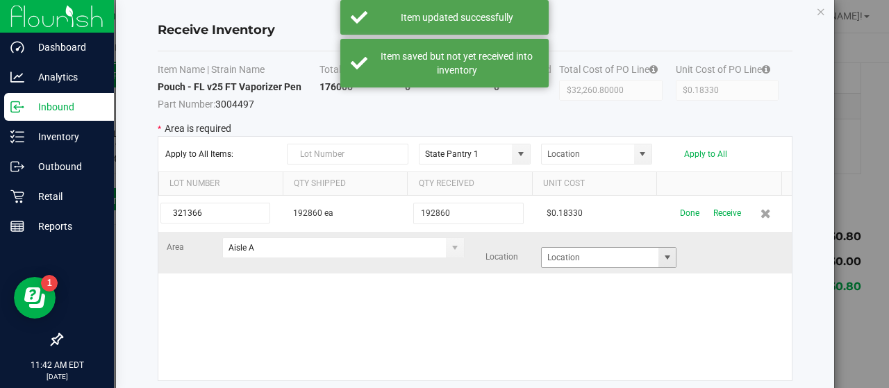
click at [662, 257] on span at bounding box center [667, 257] width 11 height 11
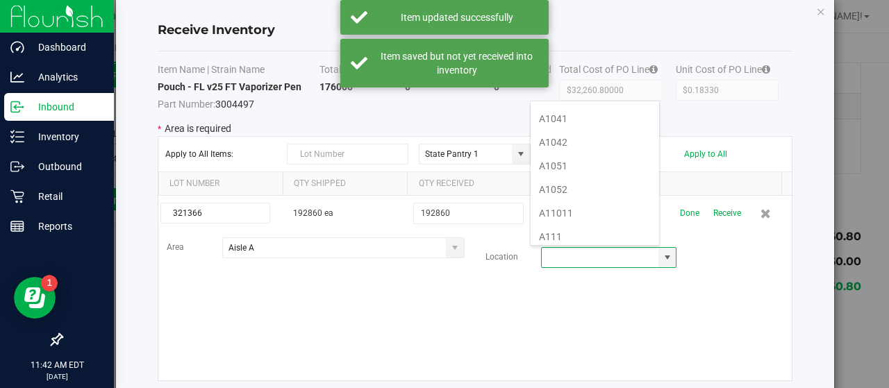
scroll to position [208, 0]
click at [595, 180] on li "A1111" at bounding box center [594, 191] width 128 height 24
type input "A1111"
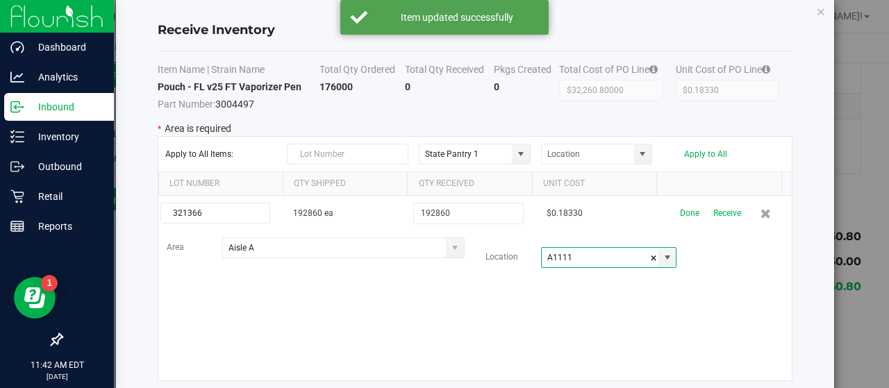
click at [452, 305] on div "321366 192860 ea 192860 $0.18330 Done Receive Area Aisle A Location A1111" at bounding box center [474, 288] width 633 height 185
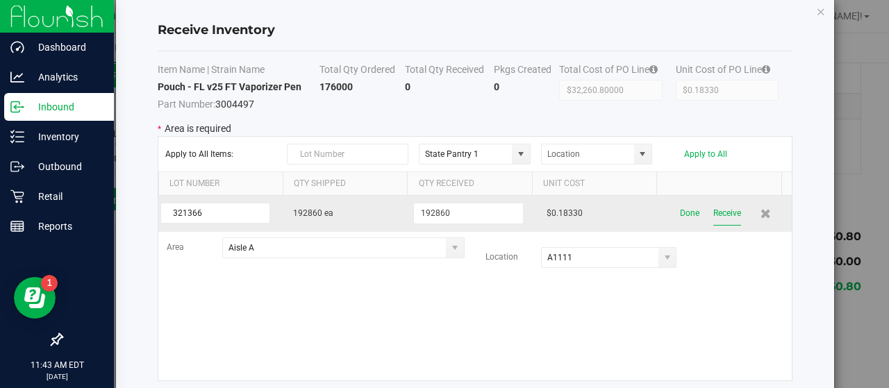
click at [713, 212] on button "Receive" at bounding box center [727, 213] width 28 height 24
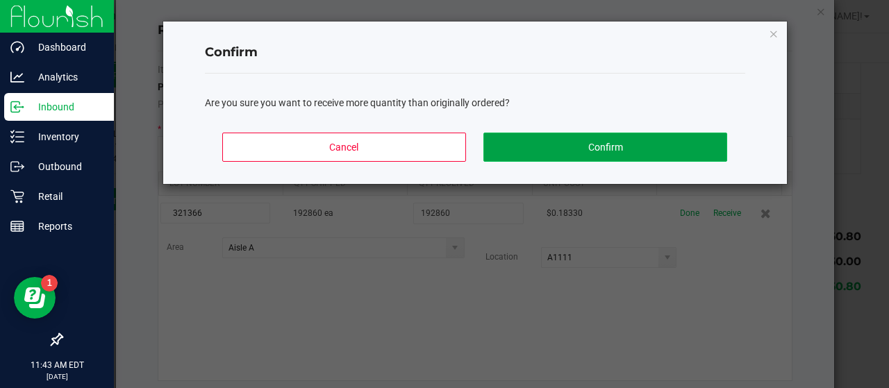
click at [695, 145] on button "Confirm" at bounding box center [604, 147] width 243 height 29
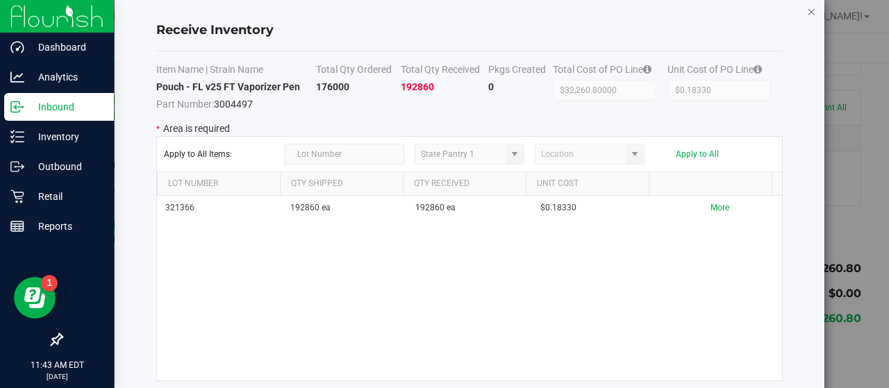
click at [812, 9] on icon "Close modal" at bounding box center [811, 11] width 10 height 17
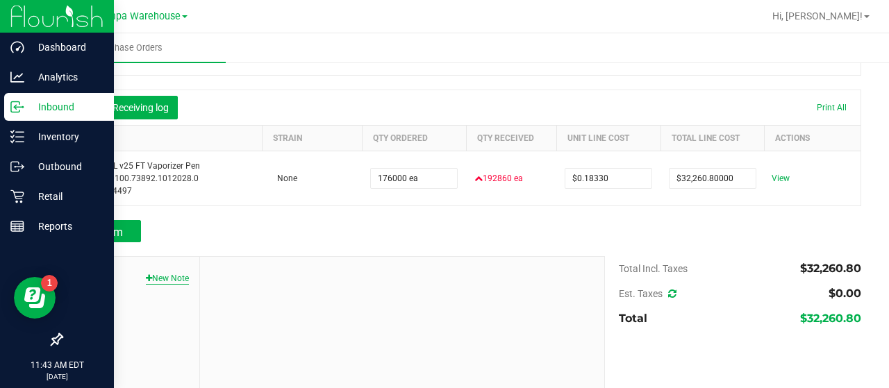
click at [169, 272] on button "New Note" at bounding box center [167, 278] width 43 height 12
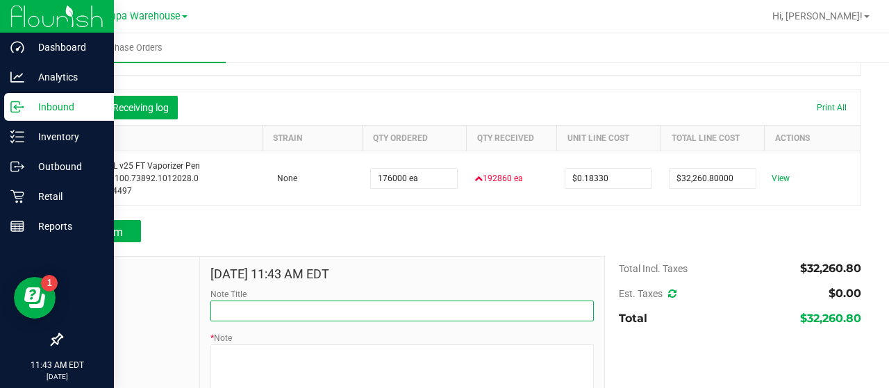
click at [300, 301] on input "Note Title" at bounding box center [401, 311] width 383 height 21
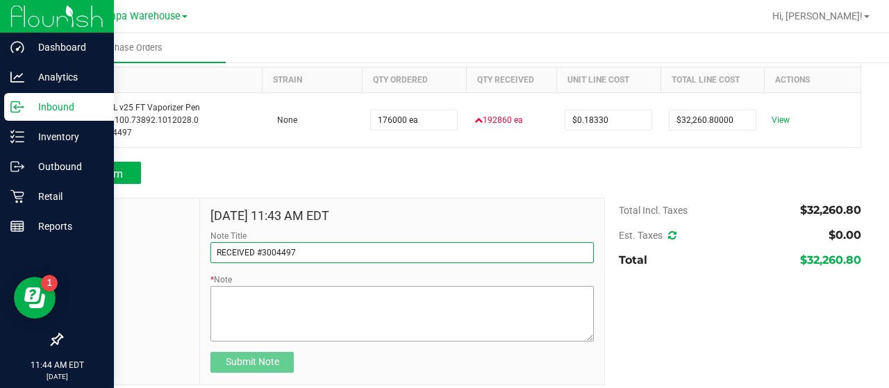
type input "RECEIVED #3004497"
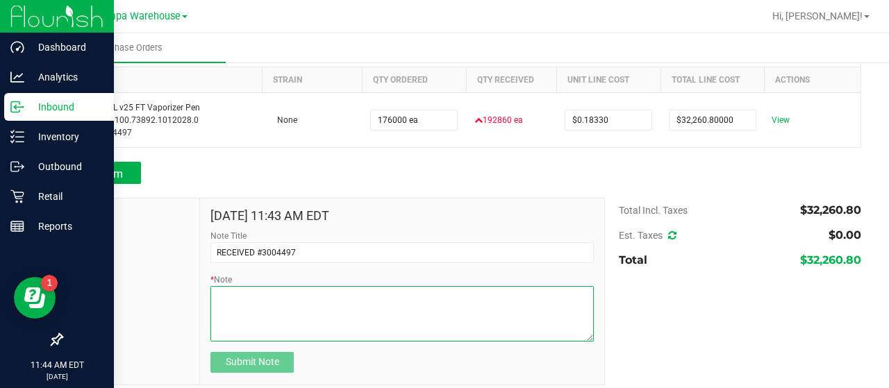
click at [349, 286] on textarea "* Note" at bounding box center [401, 314] width 383 height 56
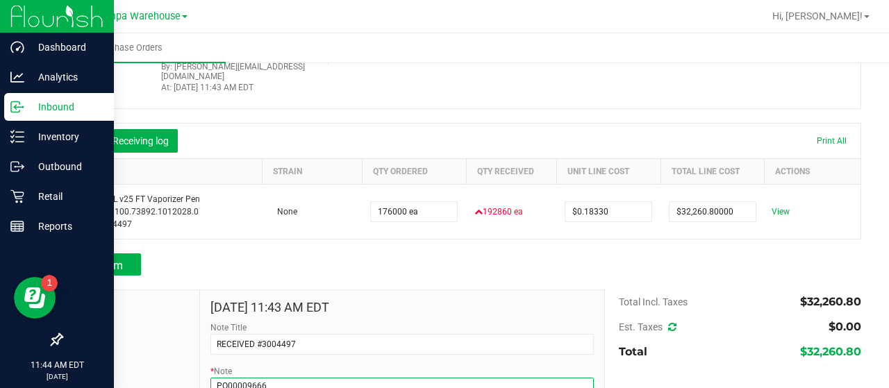
scroll to position [128, 0]
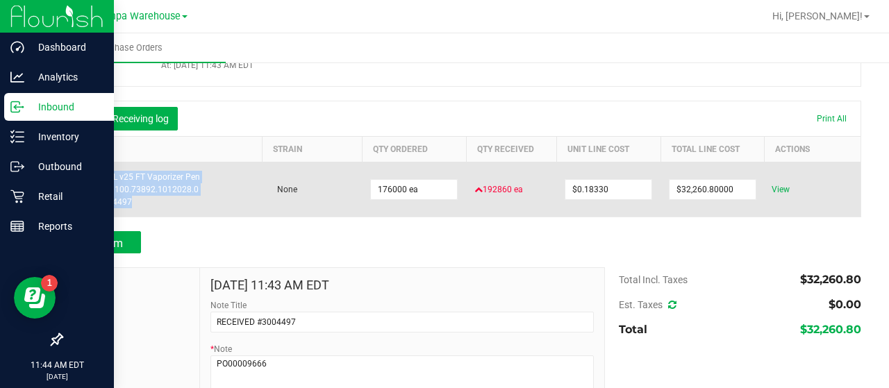
drag, startPoint x: 77, startPoint y: 163, endPoint x: 142, endPoint y: 194, distance: 71.4
click at [142, 194] on div "Pouch - FL v25 FT Vaporizer Pen SKU: 2.70100.73892.1012028.0 Part: 3004497" at bounding box center [162, 189] width 183 height 37
copy div "Pouch - FL v25 FT Vaporizer Pen SKU: 2.70100.73892.1012028.0 Part: 3004497"
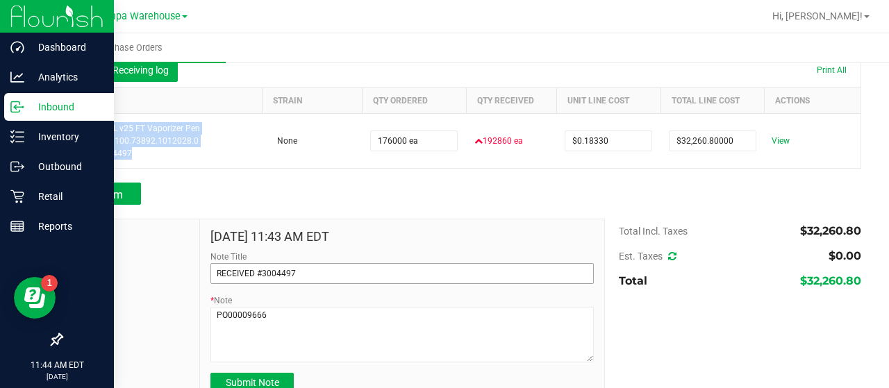
scroll to position [197, 0]
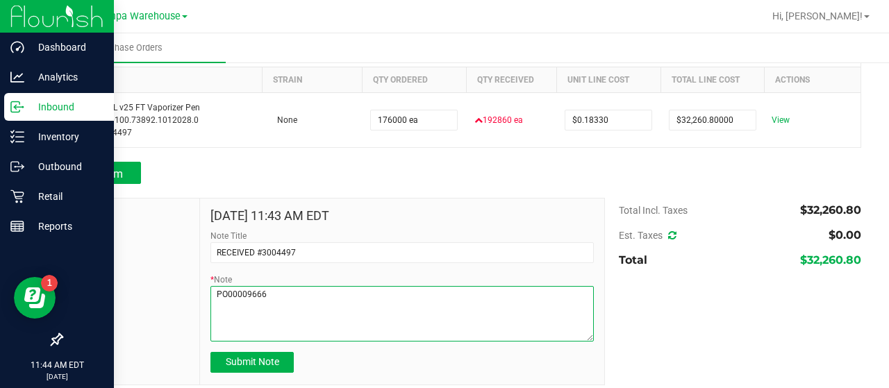
click at [314, 286] on textarea "* Note" at bounding box center [401, 314] width 383 height 56
paste textarea "Pouch - FL v25 FT Vaporizer Pen SKU: 2.70100.73892.1012028.0 Part: 3004497"
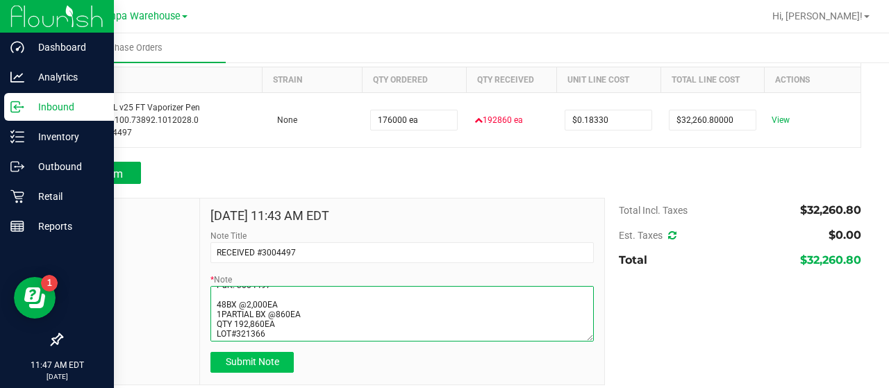
type textarea "PO00009666 Pouch - FL v25 FT Vaporizer Pen SKU: 2.70100.73892.1012028.0 Part: 3…"
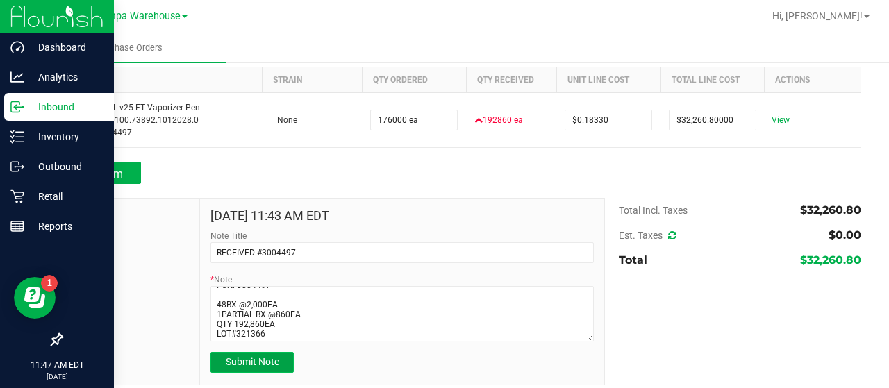
click at [255, 356] on span "Submit Note" at bounding box center [252, 361] width 53 height 11
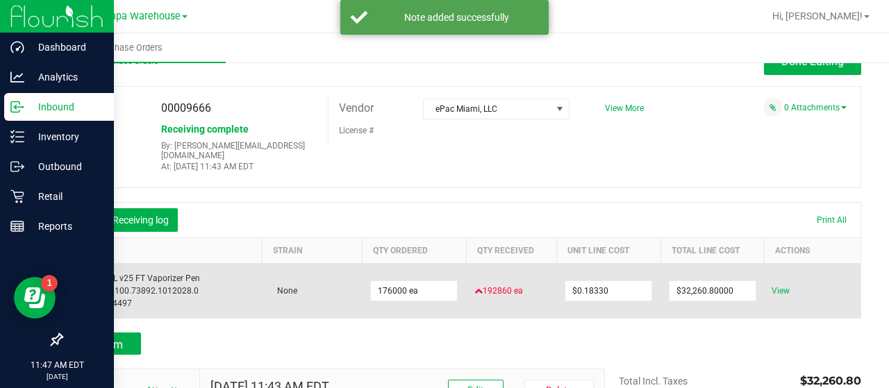
scroll to position [0, 0]
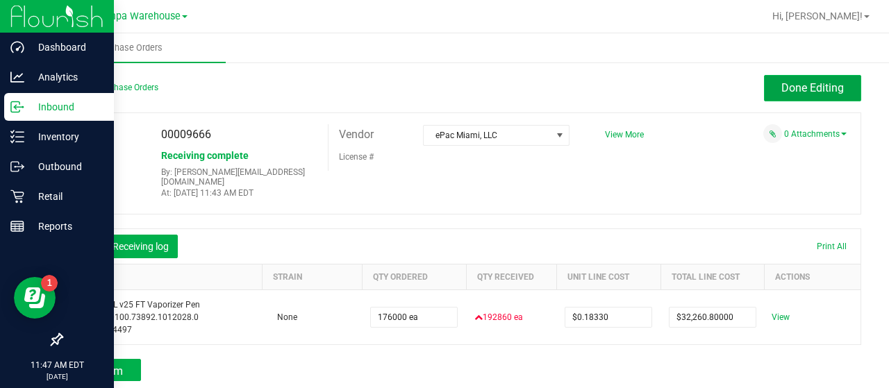
click at [781, 85] on span "Done Editing" at bounding box center [812, 87] width 62 height 13
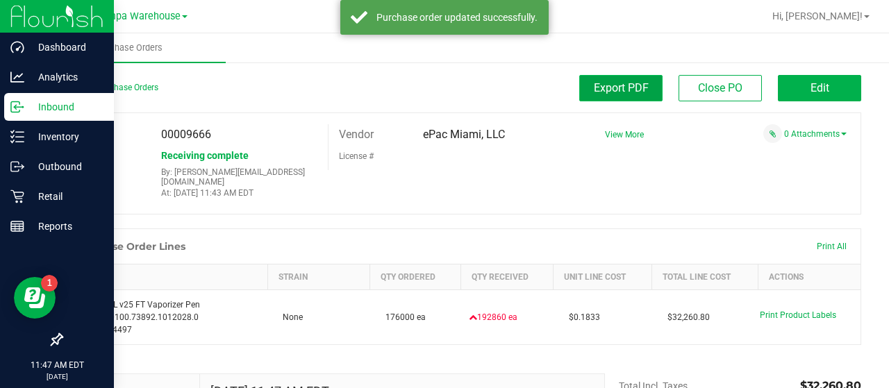
click at [594, 84] on span "Export PDF" at bounding box center [621, 87] width 55 height 13
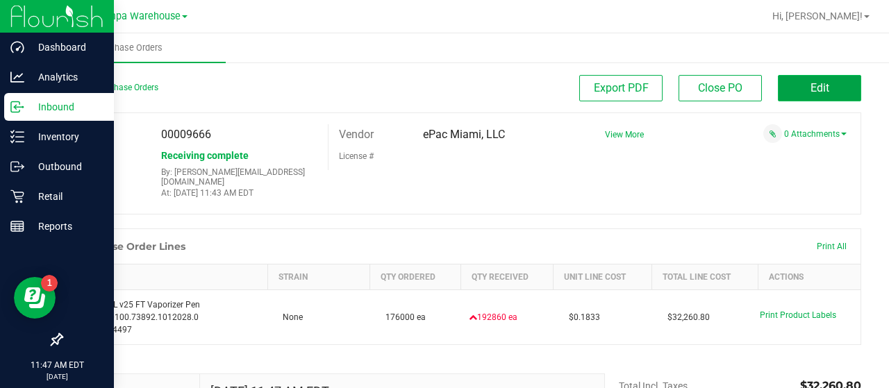
click at [794, 88] on button "Edit" at bounding box center [819, 88] width 83 height 26
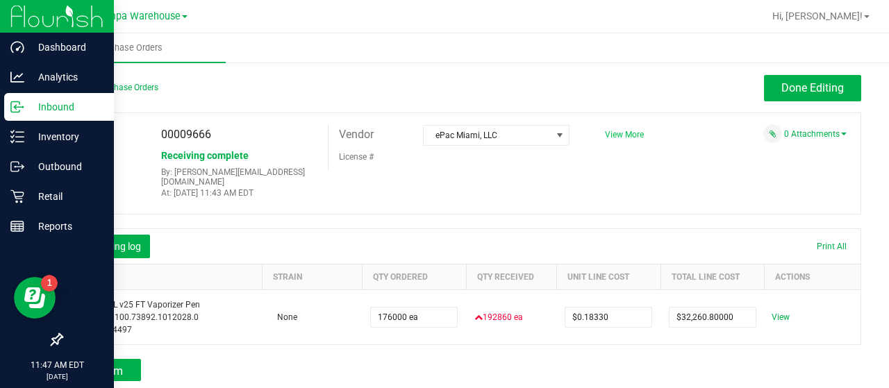
click at [618, 136] on span "View More" at bounding box center [624, 135] width 39 height 10
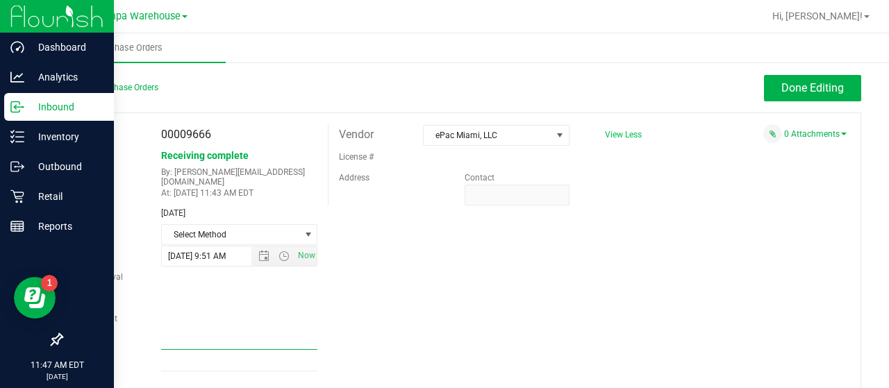
click at [255, 330] on input "Ref Field 1" at bounding box center [239, 339] width 157 height 21
type input "PO00009666"
click at [781, 81] on span "Done Editing" at bounding box center [812, 87] width 62 height 13
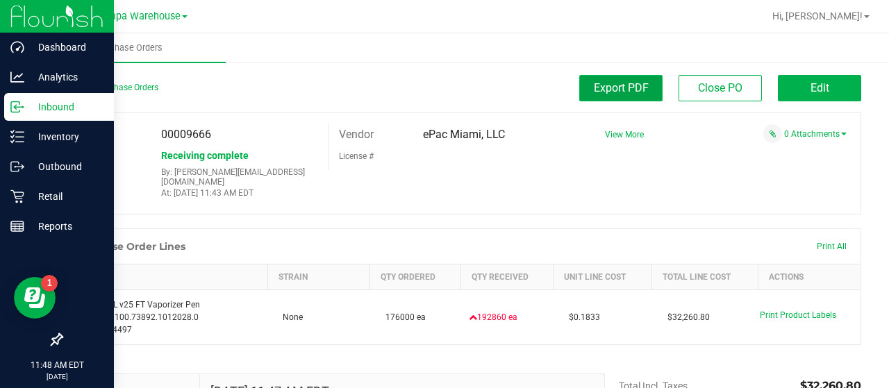
click at [579, 85] on button "Export PDF" at bounding box center [620, 88] width 83 height 26
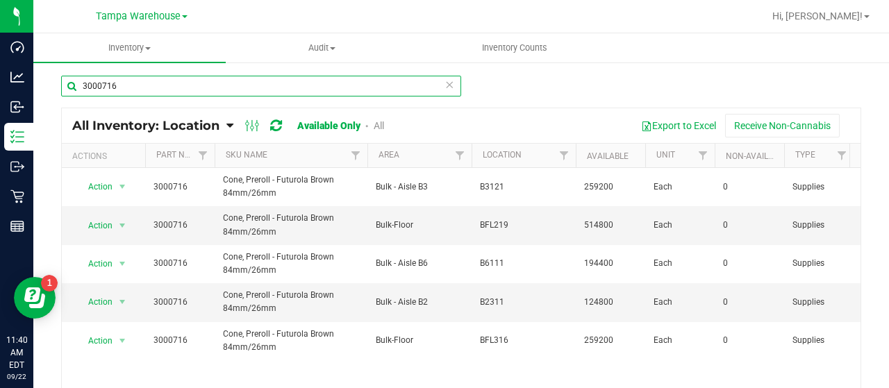
click at [266, 91] on input "3000716" at bounding box center [261, 86] width 400 height 21
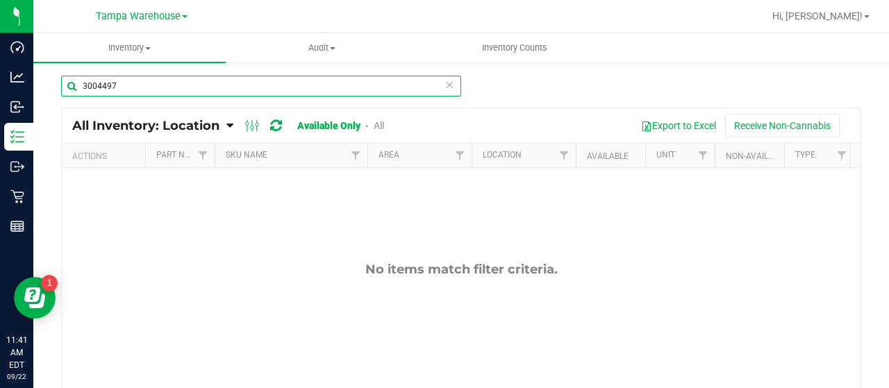
type input "3004497"
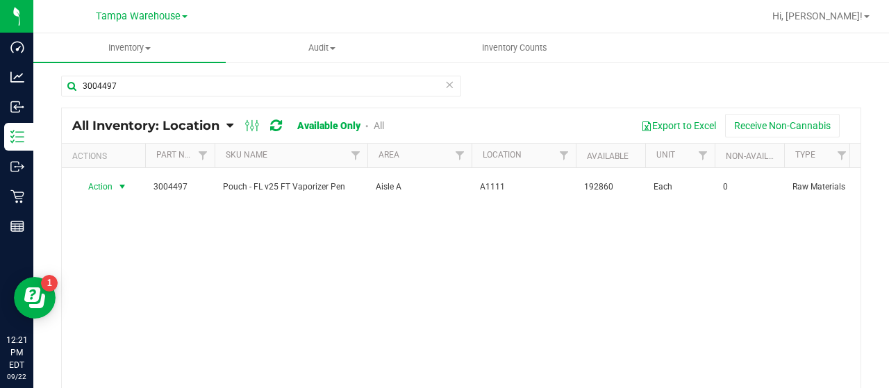
click at [101, 188] on span "Action" at bounding box center [94, 186] width 37 height 19
click at [116, 265] on li "Locate inventory" at bounding box center [120, 270] width 88 height 21
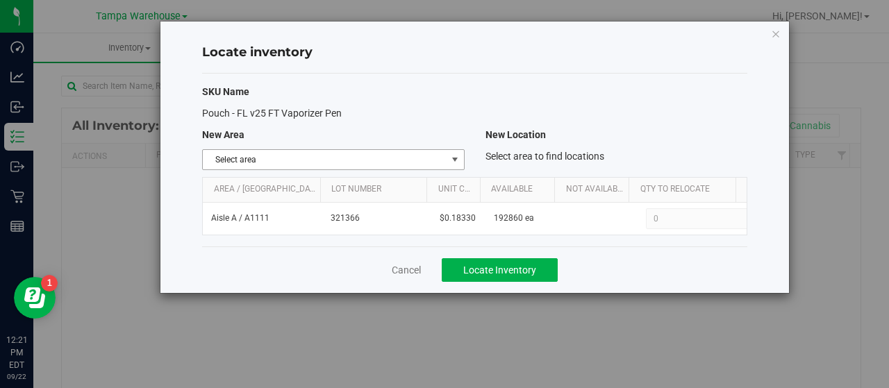
click at [453, 162] on span "select" at bounding box center [454, 159] width 11 height 11
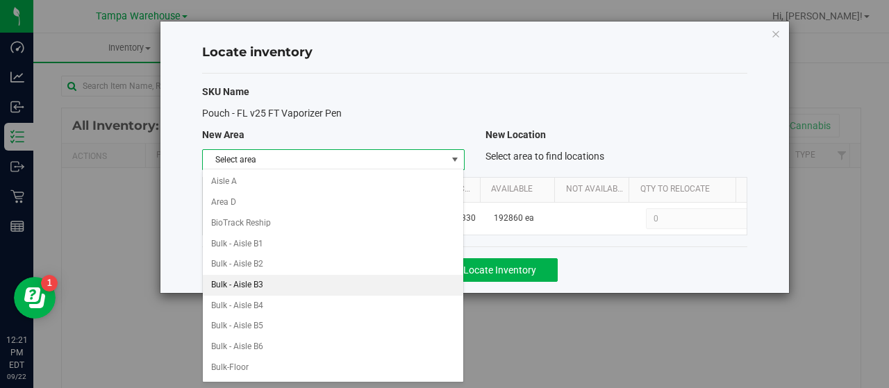
click at [299, 279] on li "Bulk - Aisle B3" at bounding box center [333, 285] width 261 height 21
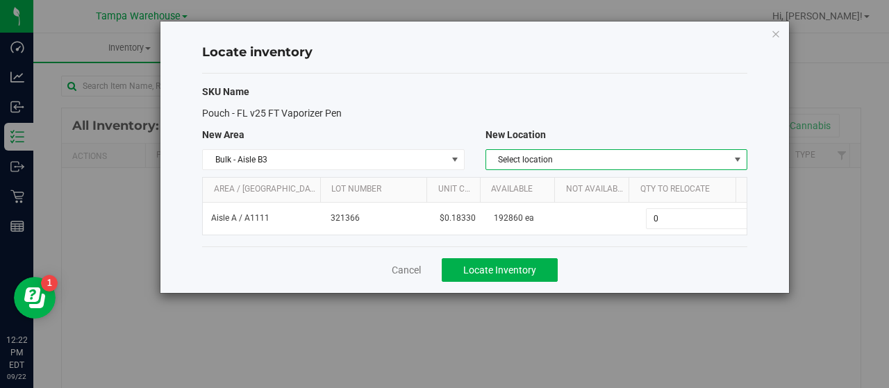
click at [703, 157] on span "Select location" at bounding box center [607, 159] width 243 height 19
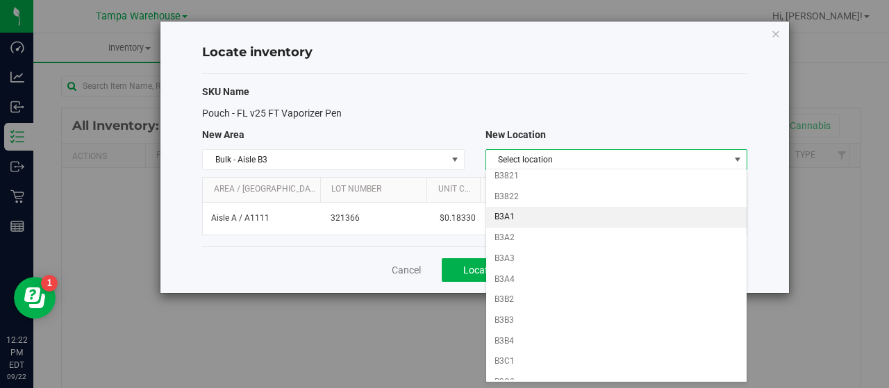
scroll to position [555, 0]
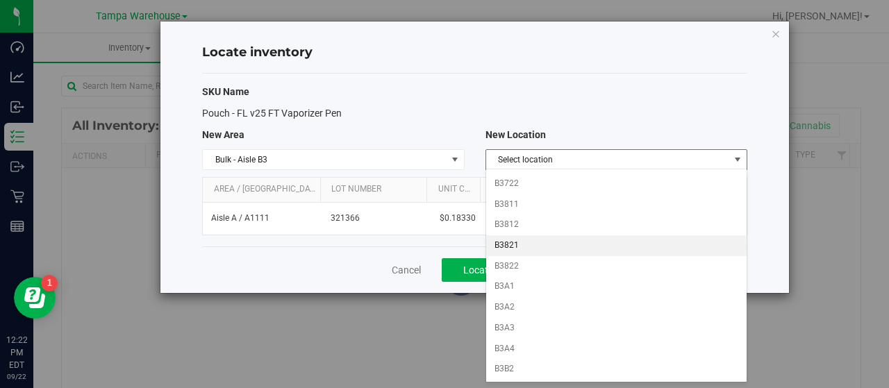
click at [529, 235] on li "B3821" at bounding box center [616, 245] width 261 height 21
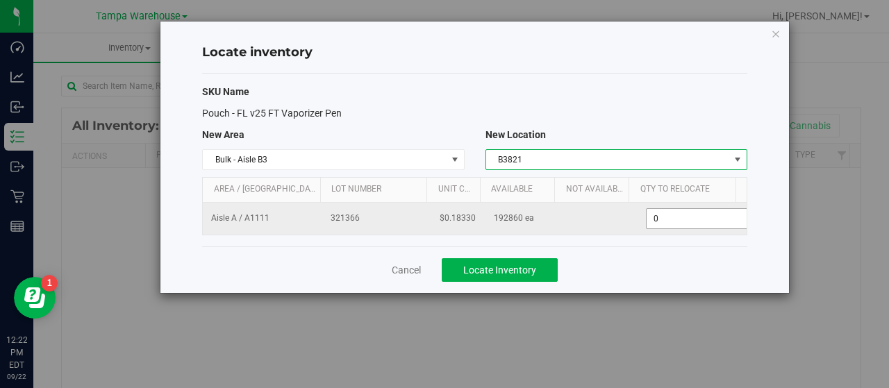
click at [664, 217] on input "0" at bounding box center [697, 218] width 102 height 19
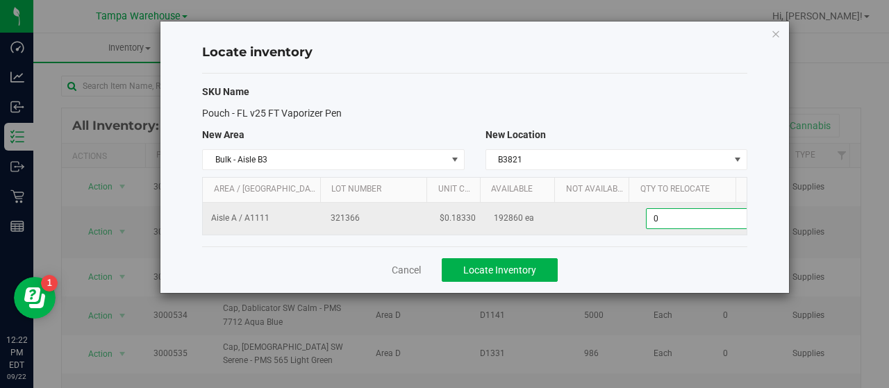
scroll to position [0, 4]
type input "096000"
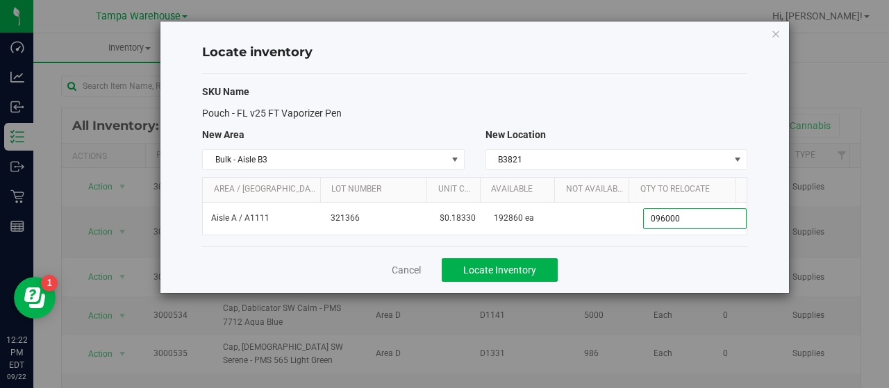
type input "96,000"
click at [651, 253] on div "Cancel Locate Inventory" at bounding box center [474, 269] width 545 height 47
click at [541, 264] on button "Locate Inventory" at bounding box center [500, 270] width 116 height 24
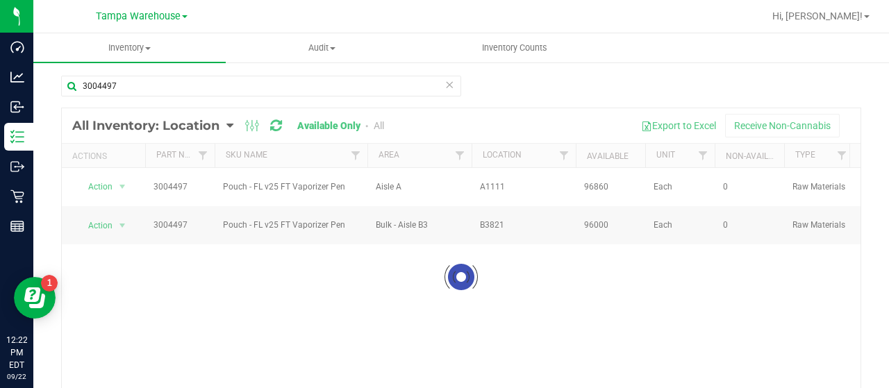
click at [102, 187] on div at bounding box center [461, 276] width 798 height 337
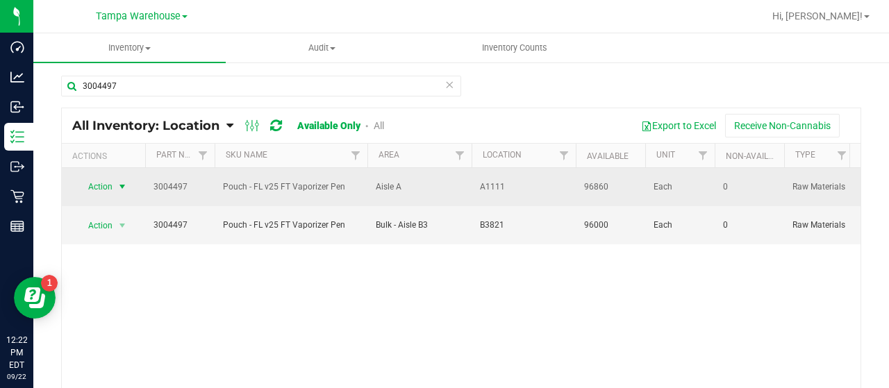
click at [103, 185] on span "Action" at bounding box center [94, 186] width 37 height 19
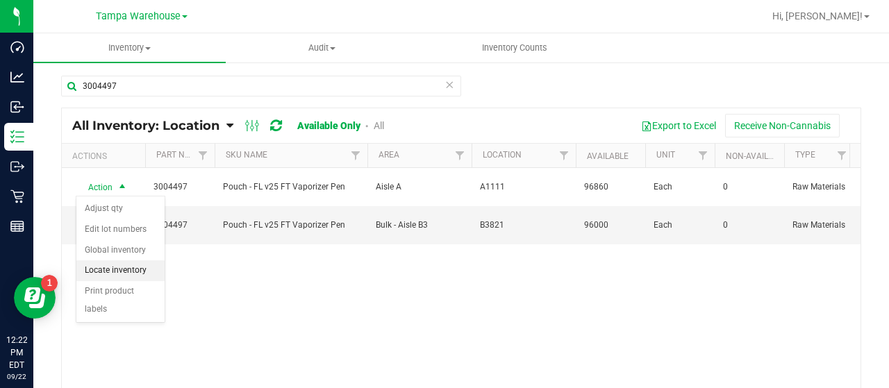
click at [116, 263] on li "Locate inventory" at bounding box center [120, 270] width 88 height 21
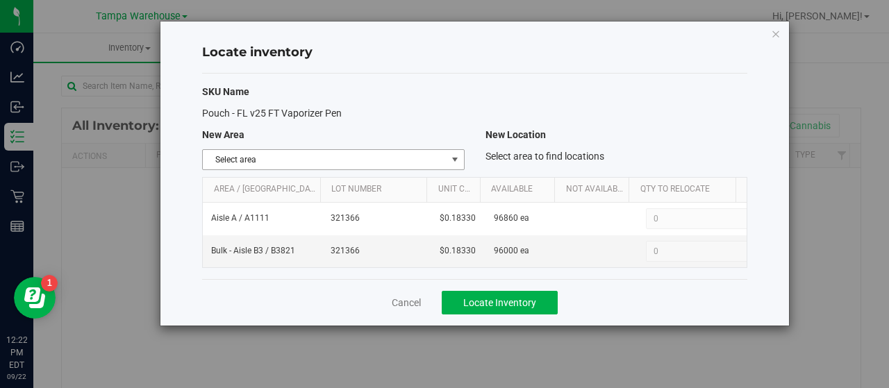
click at [404, 160] on span "Select area" at bounding box center [324, 159] width 243 height 19
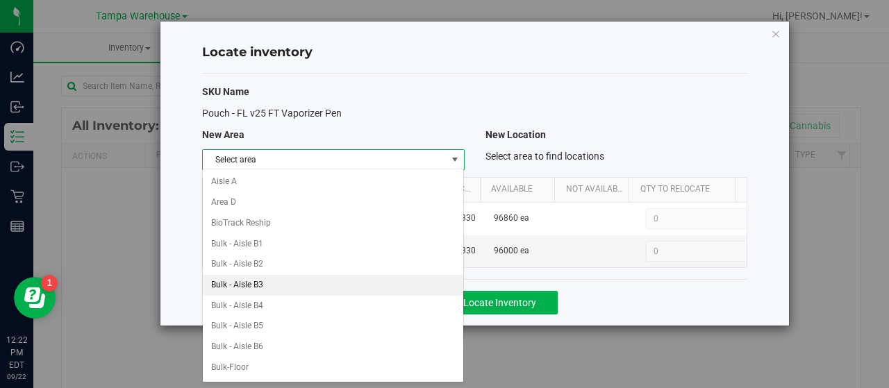
click at [292, 280] on li "Bulk - Aisle B3" at bounding box center [333, 285] width 261 height 21
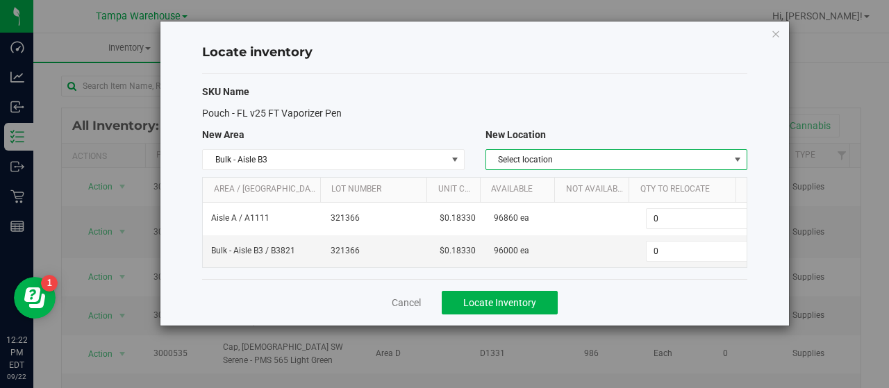
click at [739, 158] on span "select" at bounding box center [737, 159] width 11 height 11
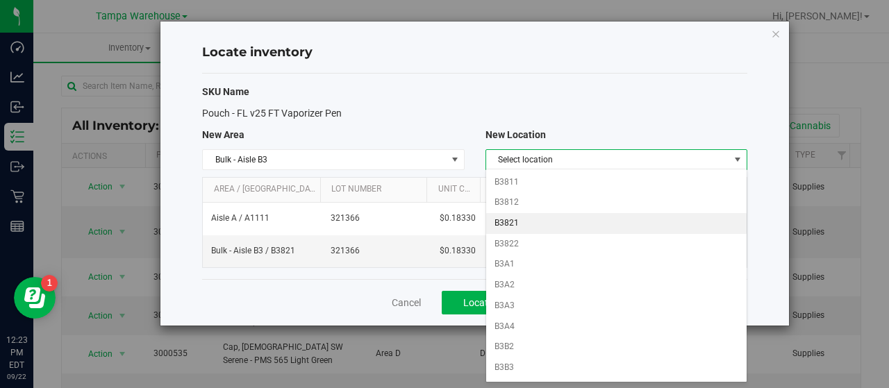
scroll to position [555, 0]
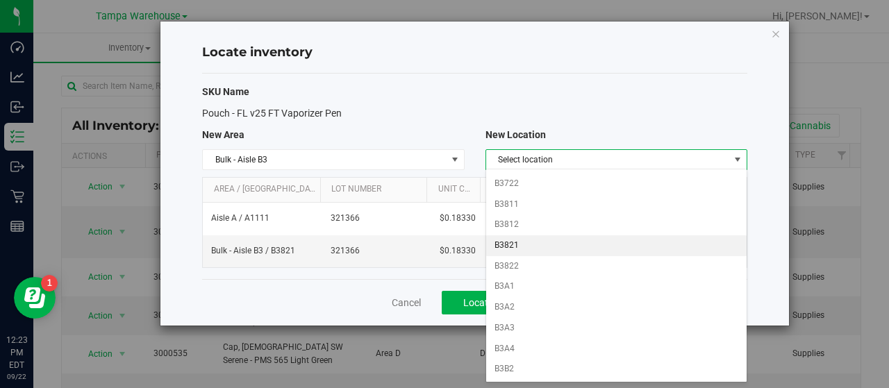
click at [531, 235] on li "B3821" at bounding box center [616, 245] width 261 height 21
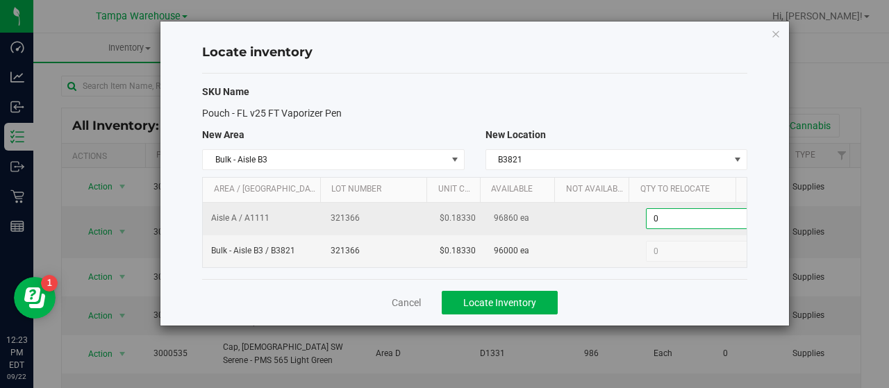
click at [667, 215] on span "0 0" at bounding box center [697, 218] width 103 height 21
type input "096860"
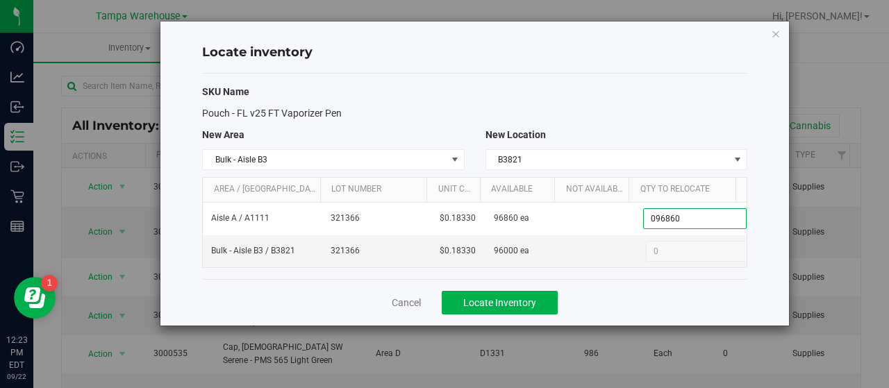
type input "96,860"
click at [660, 115] on div "Pouch - FL v25 FT Vaporizer Pen" at bounding box center [475, 113] width 566 height 15
click at [536, 297] on button "Locate Inventory" at bounding box center [500, 303] width 116 height 24
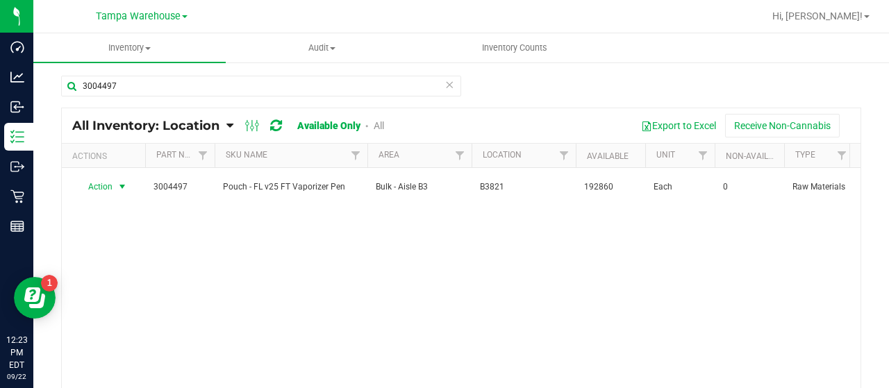
click at [101, 187] on span "Action" at bounding box center [94, 186] width 37 height 19
click at [112, 265] on li "Locate inventory" at bounding box center [120, 270] width 88 height 21
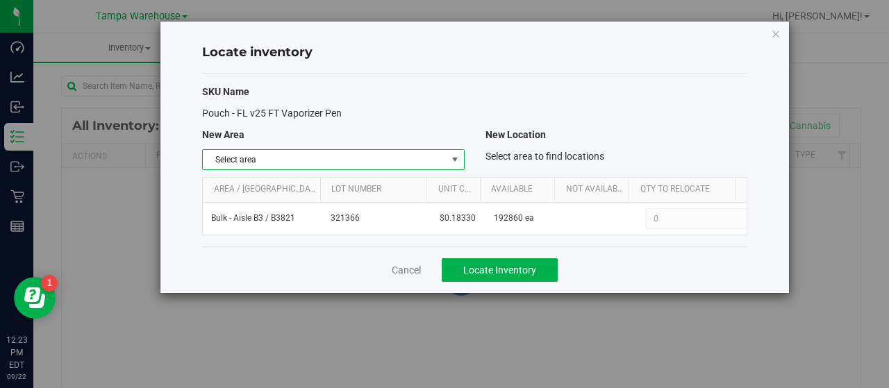
click at [447, 157] on span "select" at bounding box center [454, 159] width 17 height 19
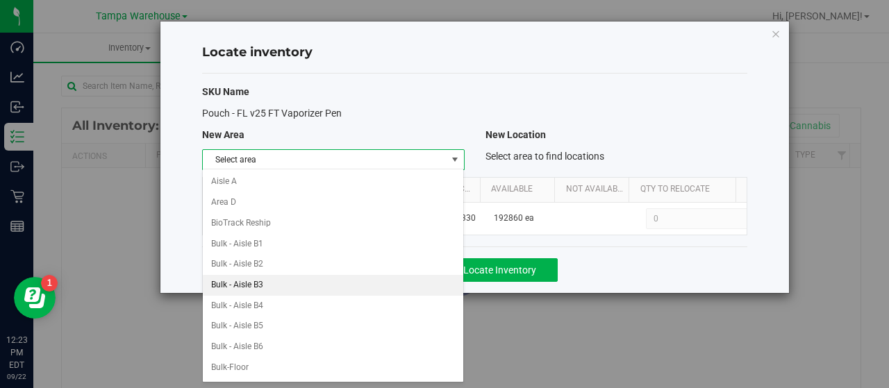
click at [306, 280] on li "Bulk - Aisle B3" at bounding box center [333, 285] width 261 height 21
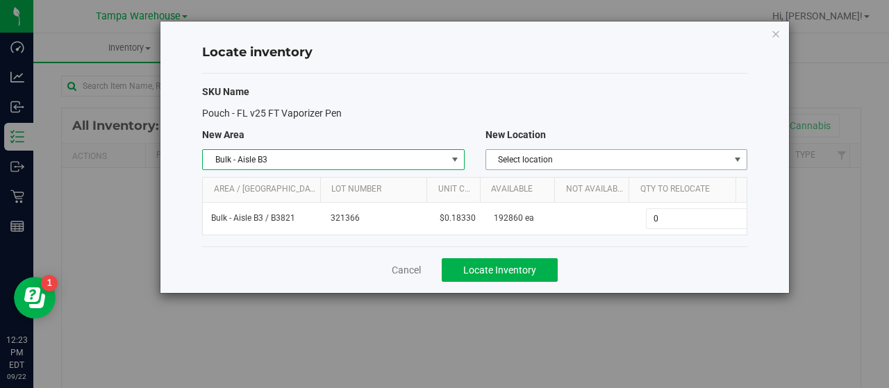
click at [678, 159] on span "Select location" at bounding box center [607, 159] width 243 height 19
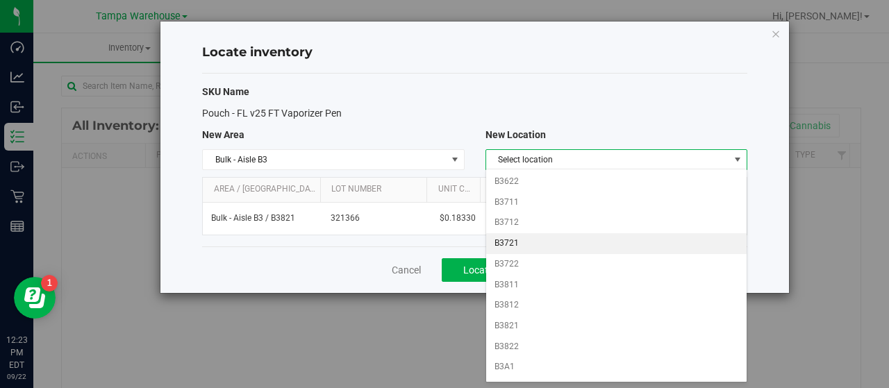
scroll to position [555, 0]
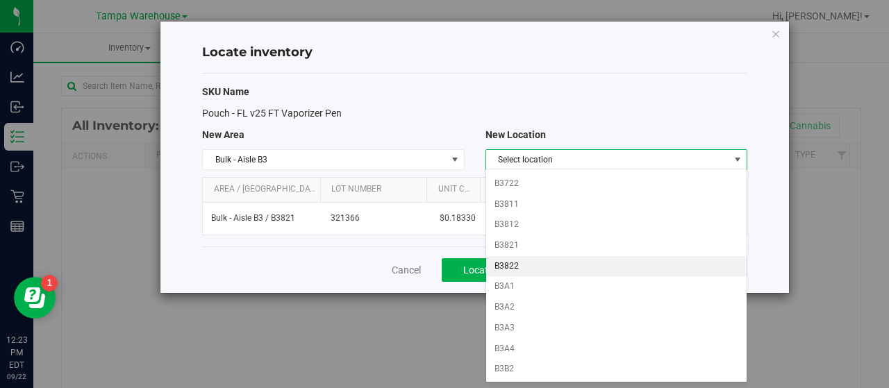
click at [534, 256] on li "B3822" at bounding box center [616, 266] width 261 height 21
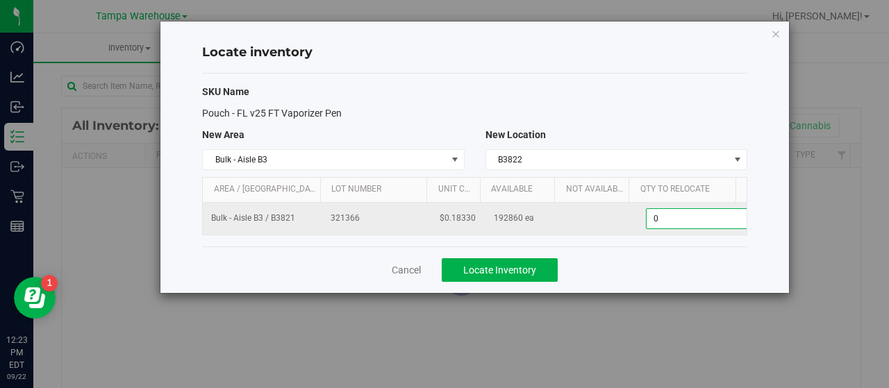
click at [662, 216] on span "0 0" at bounding box center [697, 218] width 103 height 21
type input "096000"
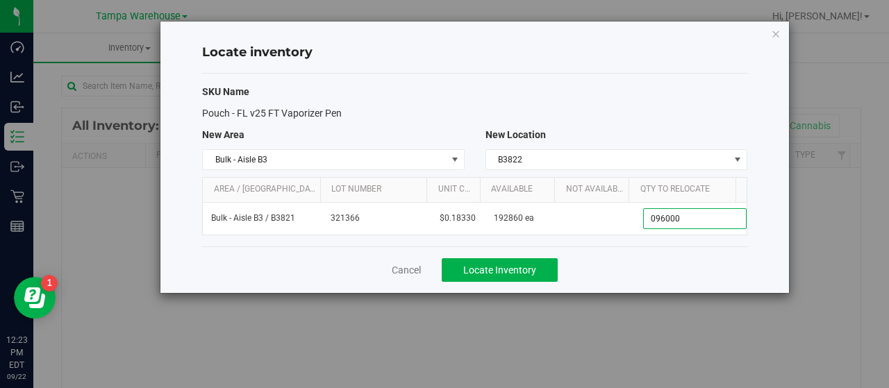
type input "96,000"
drag, startPoint x: 657, startPoint y: 269, endPoint x: 653, endPoint y: 262, distance: 8.7
click at [655, 269] on div "Cancel Locate Inventory" at bounding box center [474, 269] width 545 height 47
click at [538, 260] on button "Locate Inventory" at bounding box center [500, 270] width 116 height 24
